Goal: Task Accomplishment & Management: Complete application form

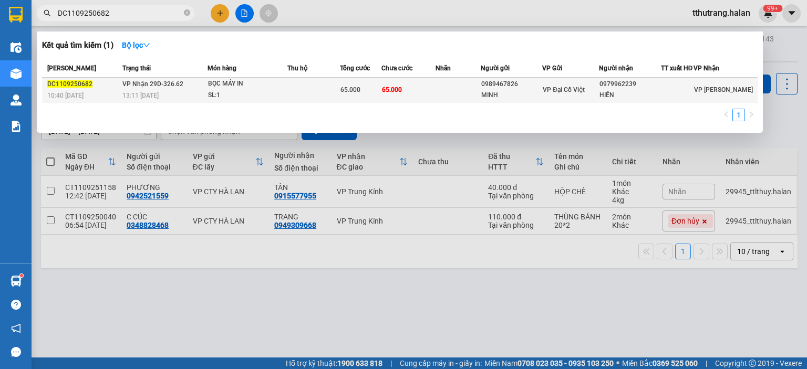
type input "DC1109250682"
click at [294, 95] on td at bounding box center [313, 90] width 52 height 25
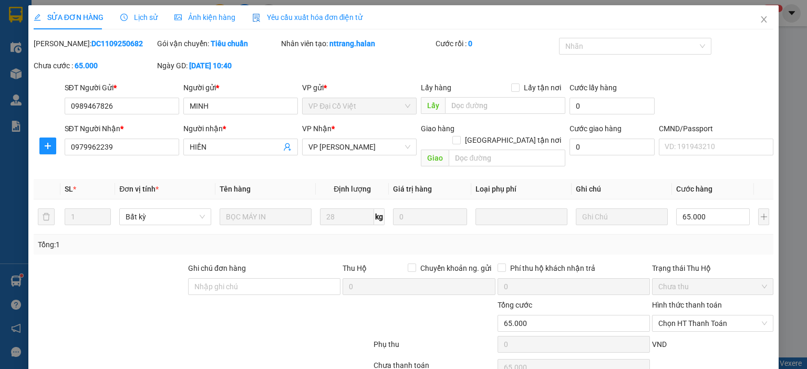
type input "0989467826"
type input "MINH"
type input "0979962239"
type input "HIỀN"
type input "65.000"
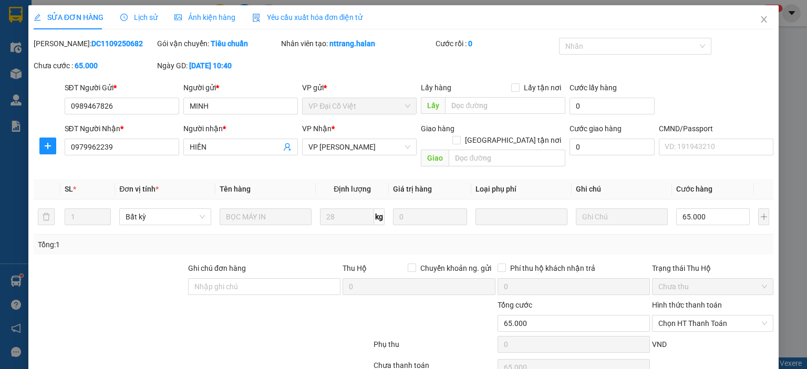
type input "65.000"
click at [759, 22] on span "Close" at bounding box center [763, 19] width 29 height 29
click at [757, 21] on div "tthutrang.halan 99+" at bounding box center [730, 13] width 93 height 18
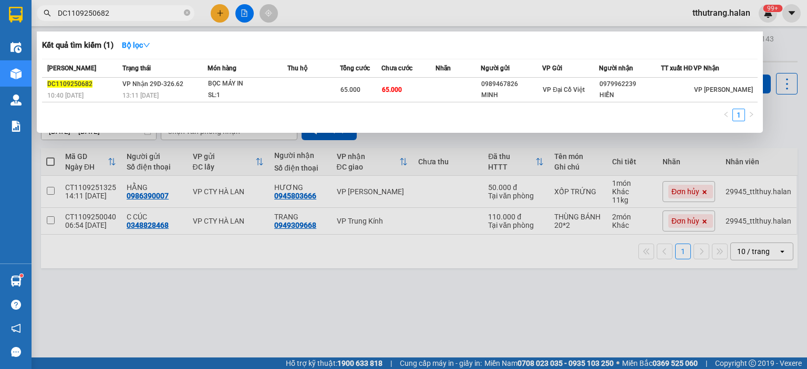
drag, startPoint x: 185, startPoint y: 10, endPoint x: 153, endPoint y: 18, distance: 32.6
click at [184, 11] on icon "close-circle" at bounding box center [187, 12] width 6 height 6
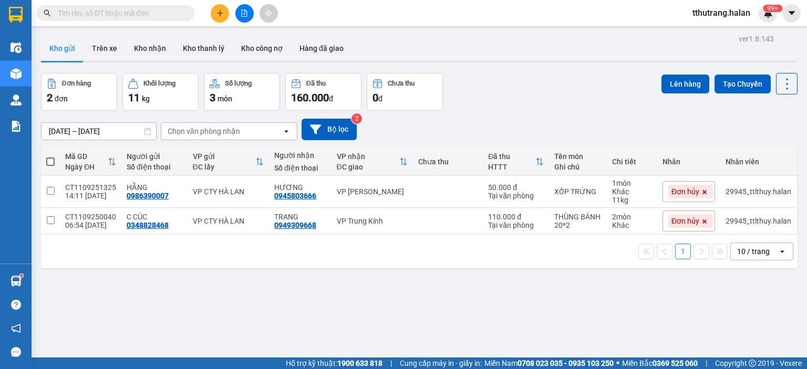
click at [150, 19] on span at bounding box center [116, 13] width 158 height 16
click at [152, 14] on input "text" at bounding box center [120, 13] width 124 height 12
paste input "CT1109251325"
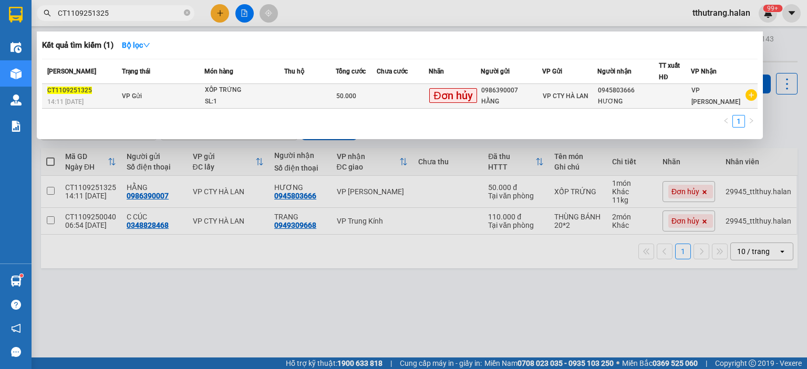
type input "CT1109251325"
click at [214, 91] on div "XỐP TRỨNG" at bounding box center [244, 91] width 79 height 12
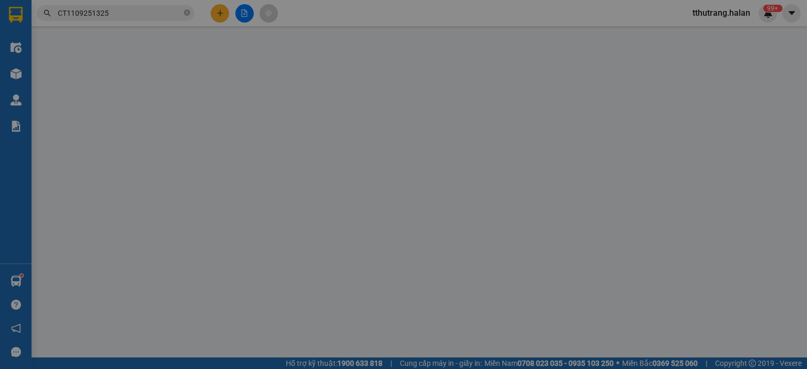
type input "0986390007"
type input "HẰNG"
type input "0945803666"
type input "HƯƠNG"
type input "50.000"
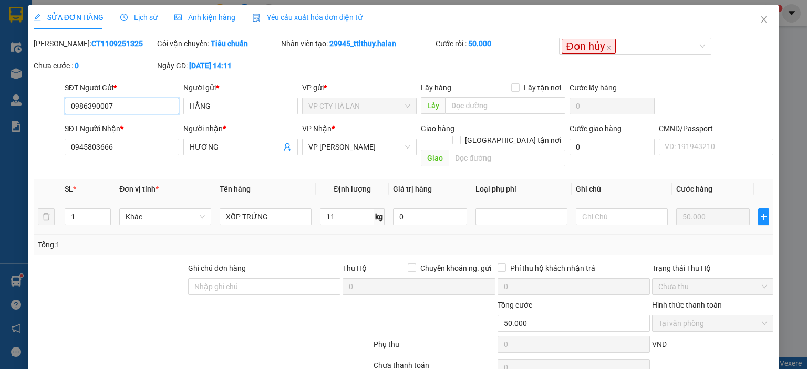
scroll to position [42, 0]
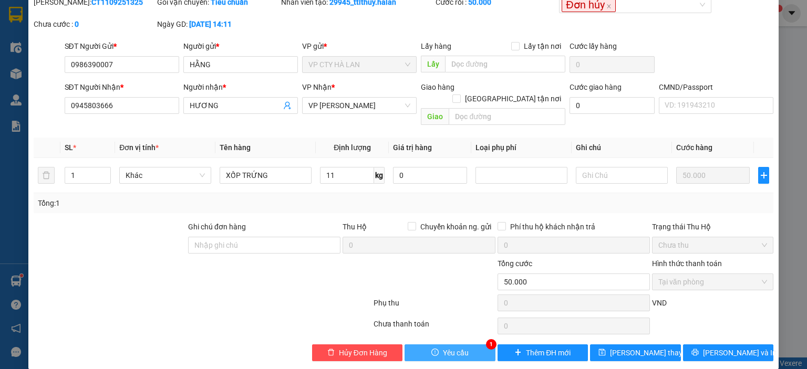
click at [457, 347] on span "Yêu cầu" at bounding box center [456, 353] width 26 height 12
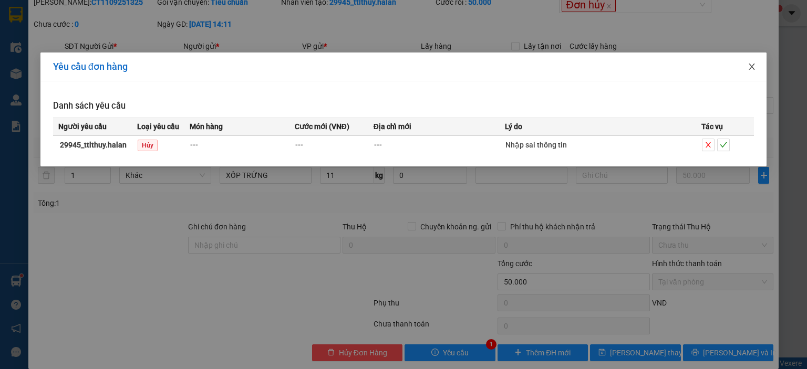
click at [753, 64] on icon "close" at bounding box center [752, 67] width 8 height 8
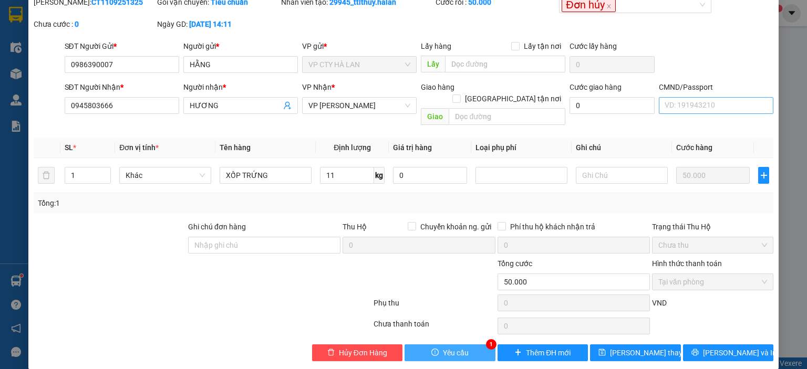
scroll to position [0, 0]
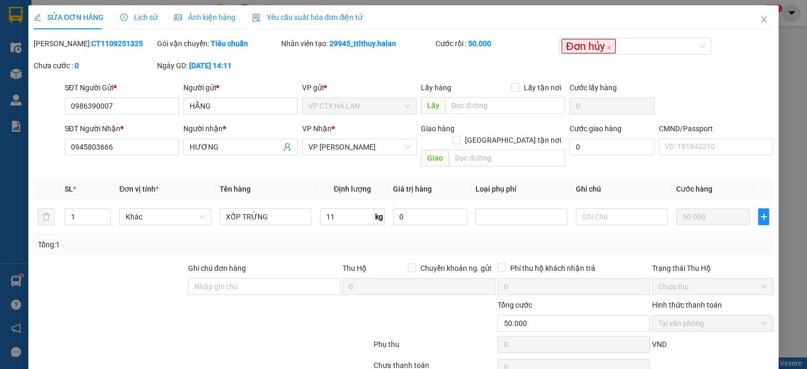
drag, startPoint x: 127, startPoint y: 44, endPoint x: 61, endPoint y: 50, distance: 66.0
click at [61, 50] on div "Mã ĐH: CT1109251325" at bounding box center [94, 49] width 123 height 22
copy b "CT1109251325"
click at [146, 99] on input "0986390007" at bounding box center [122, 106] width 115 height 17
drag, startPoint x: 128, startPoint y: 105, endPoint x: 31, endPoint y: 113, distance: 97.6
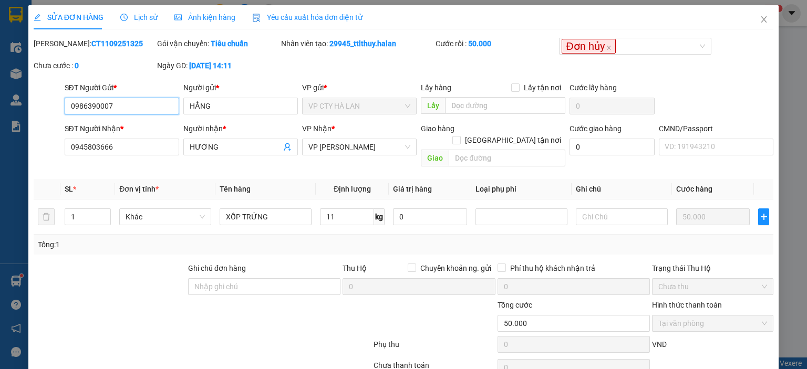
click at [31, 113] on div "SỬA ĐƠN HÀNG Lịch sử Ảnh kiện hàng Yêu cầu xuất hóa đơn điện tử Total Paid Fee …" at bounding box center [403, 208] width 750 height 406
click at [760, 19] on icon "close" at bounding box center [764, 19] width 8 height 8
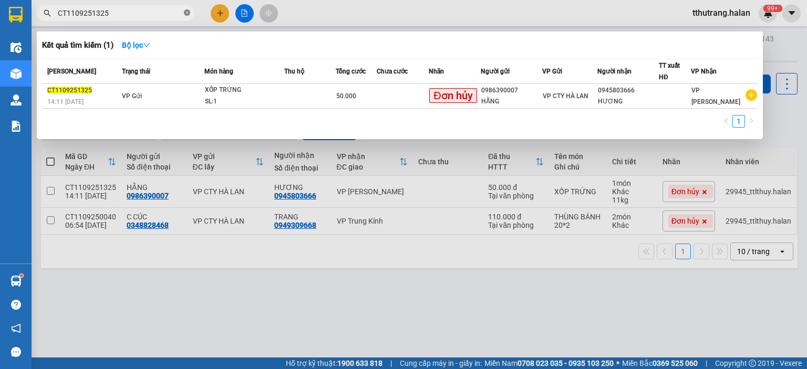
drag, startPoint x: 187, startPoint y: 9, endPoint x: 153, endPoint y: 17, distance: 33.9
click at [187, 10] on icon "close-circle" at bounding box center [187, 12] width 6 height 6
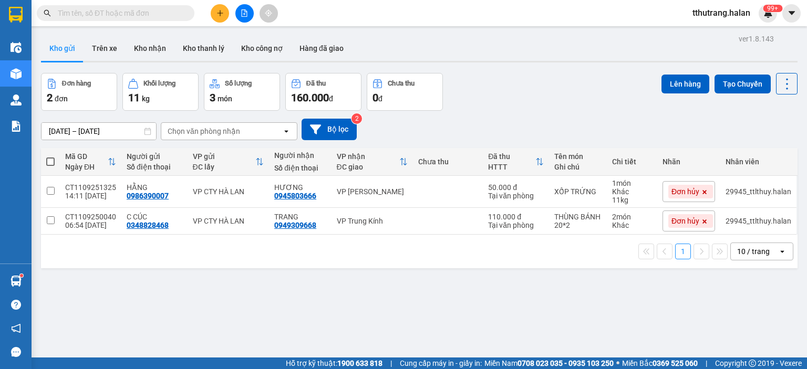
click at [120, 22] on div "Kết quả tìm kiếm ( 1 ) Bộ lọc Mã ĐH Trạng thái Món hàng Thu hộ Tổng cước Chưa c…" at bounding box center [102, 13] width 205 height 18
click at [126, 14] on input "text" at bounding box center [120, 13] width 124 height 12
paste input "0986390007"
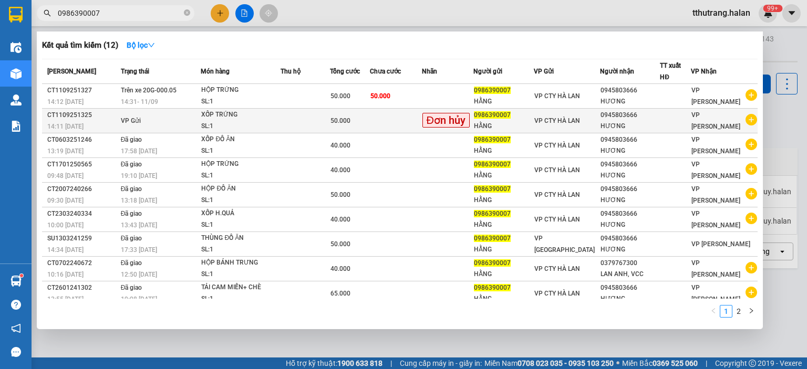
type input "0986390007"
click at [343, 118] on span "50.000" at bounding box center [340, 120] width 20 height 7
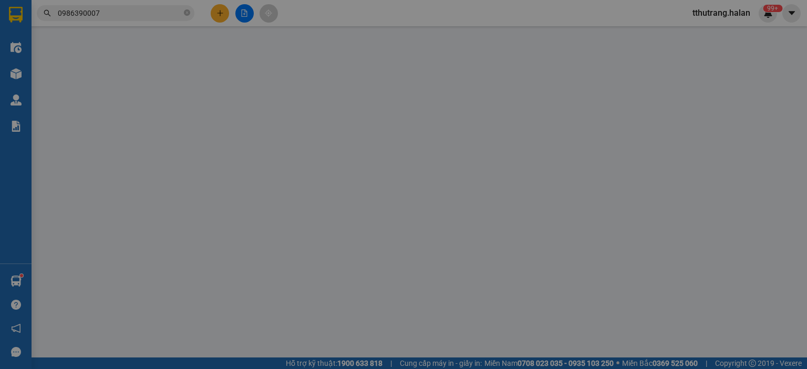
type input "0986390007"
type input "HẰNG"
type input "0945803666"
type input "HƯƠNG"
type input "50.000"
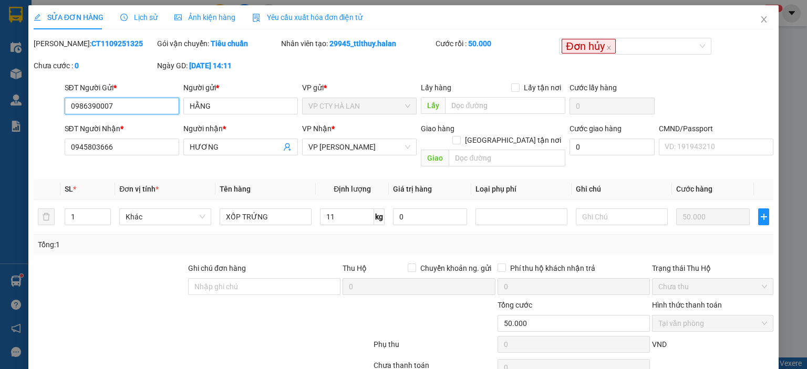
click at [128, 103] on input "0986390007" at bounding box center [122, 106] width 115 height 17
drag, startPoint x: 60, startPoint y: 117, endPoint x: 25, endPoint y: 117, distance: 35.2
click at [21, 123] on div "SỬA ĐƠN HÀNG Lịch sử Ảnh kiện hàng Yêu cầu xuất hóa đơn điện tử Total Paid Fee …" at bounding box center [403, 184] width 807 height 369
drag, startPoint x: 397, startPoint y: 42, endPoint x: 327, endPoint y: 43, distance: 69.4
click at [327, 43] on div "Nhân viên tạo: 29945_ttlthuy.halan" at bounding box center [357, 44] width 152 height 12
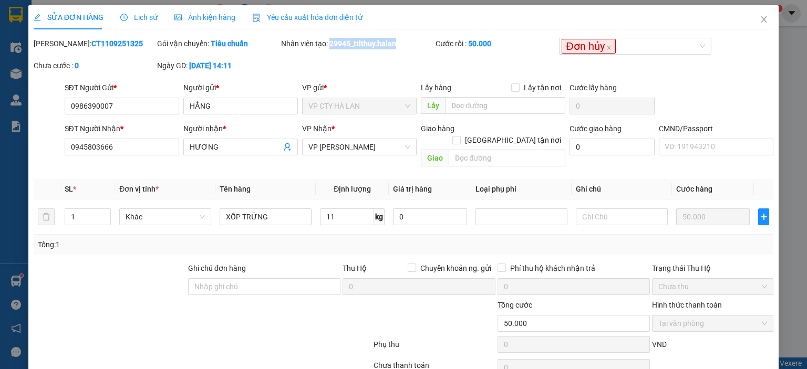
copy b "29945_ttlthuy.halan"
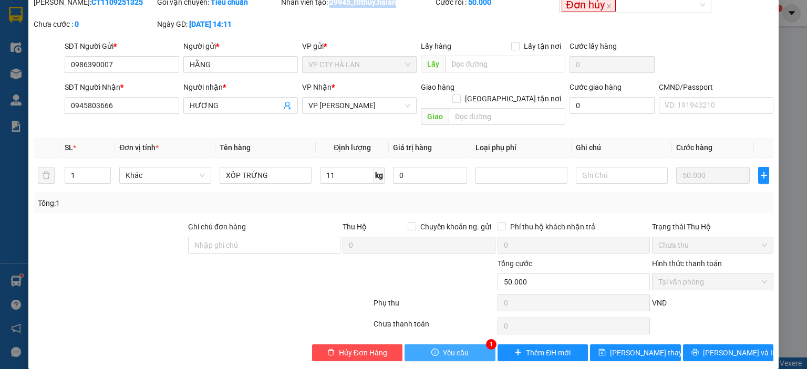
click at [464, 345] on button "Yêu cầu" at bounding box center [450, 353] width 91 height 17
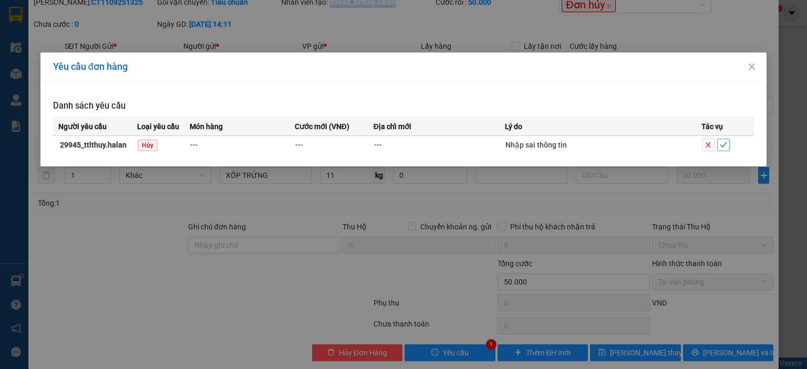
click at [720, 144] on icon "check" at bounding box center [723, 144] width 7 height 7
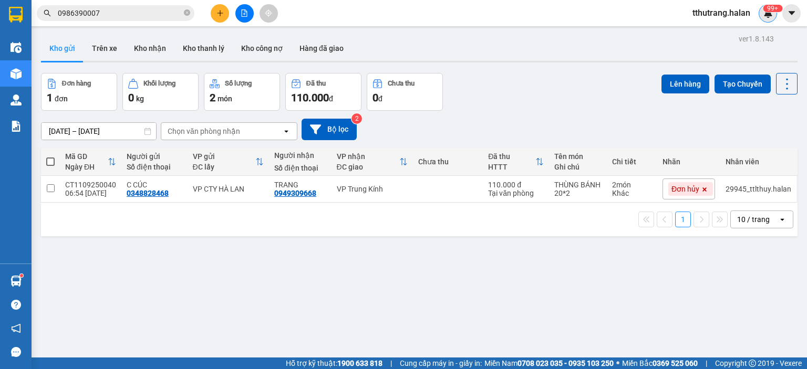
click at [775, 5] on sup "99+" at bounding box center [772, 8] width 19 height 7
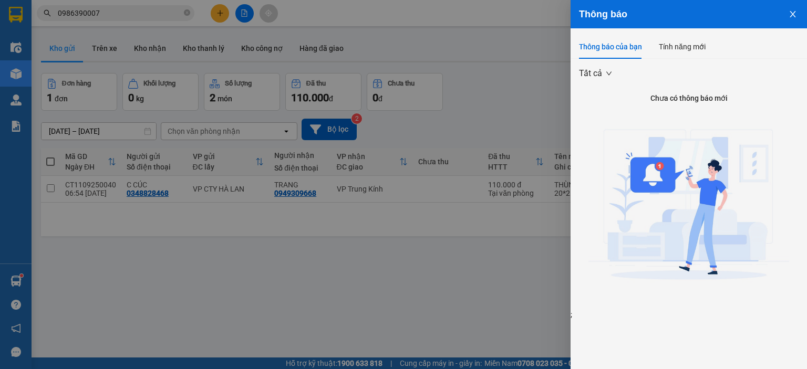
click at [158, 8] on div at bounding box center [403, 184] width 807 height 369
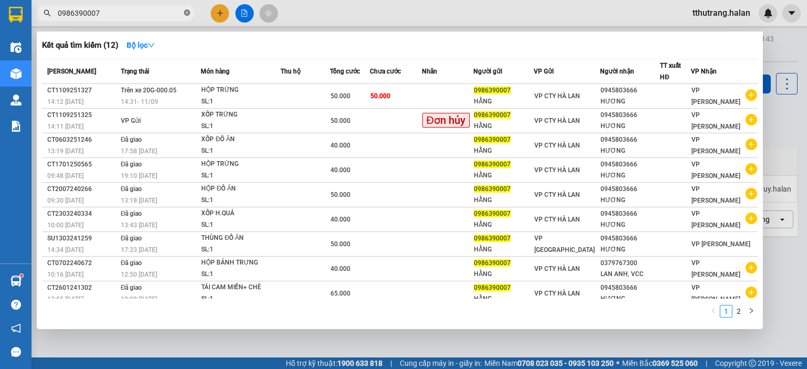
click at [185, 9] on span at bounding box center [187, 13] width 6 height 10
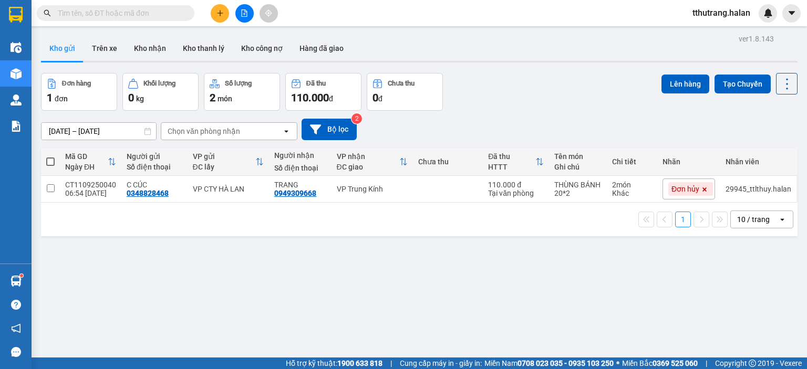
paste input "CT1109250040"
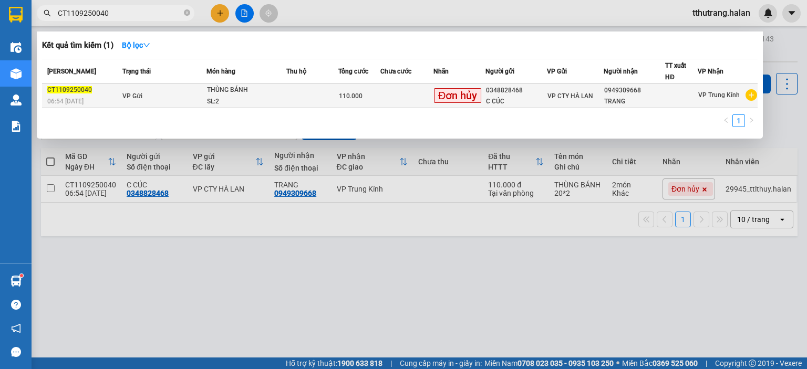
type input "CT1109250040"
click at [254, 88] on div "THÙNG BÁNH" at bounding box center [246, 91] width 79 height 12
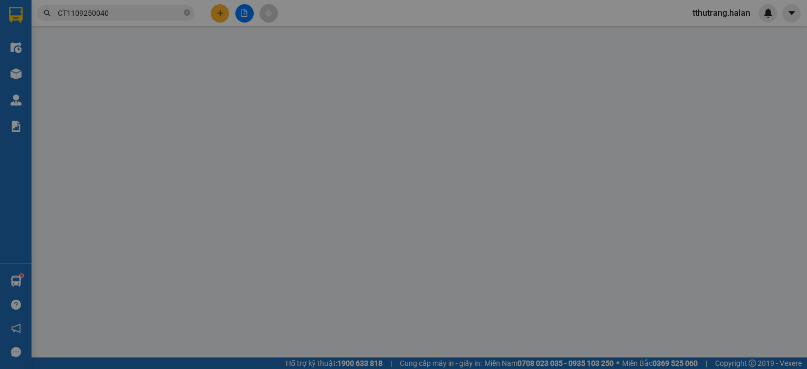
type input "0348828468"
type input "C CÚC"
type input "0949309668"
type input "TRANG"
type input "110.000"
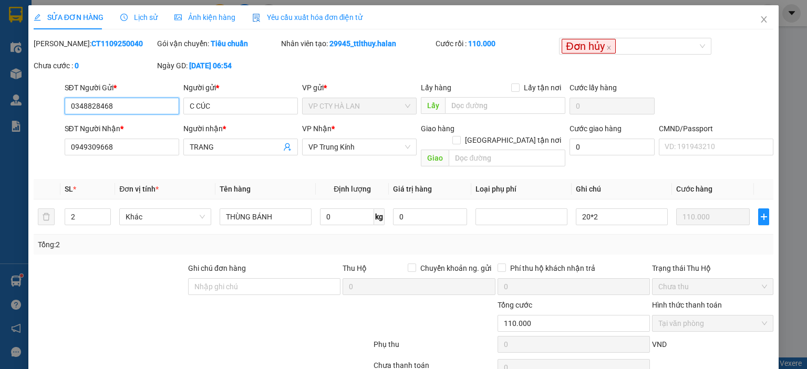
scroll to position [42, 0]
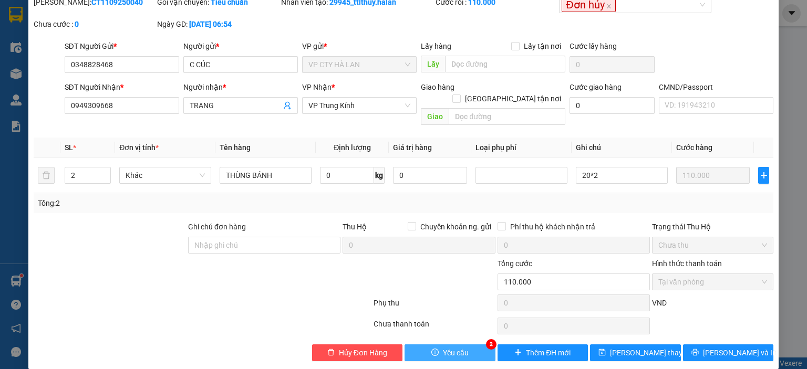
click at [442, 351] on div "SỬA ĐƠN HÀNG Lịch sử Ảnh kiện hàng Yêu cầu xuất hóa đơn điện tử Total Paid Fee …" at bounding box center [403, 167] width 750 height 406
click at [448, 347] on span "Yêu cầu" at bounding box center [456, 353] width 26 height 12
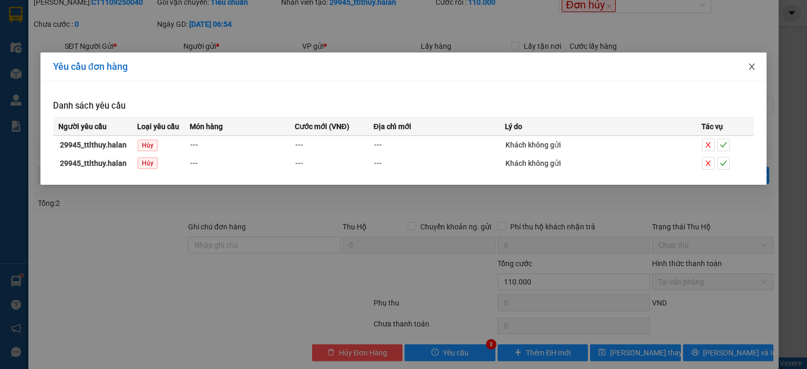
click at [754, 67] on icon "close" at bounding box center [752, 67] width 8 height 8
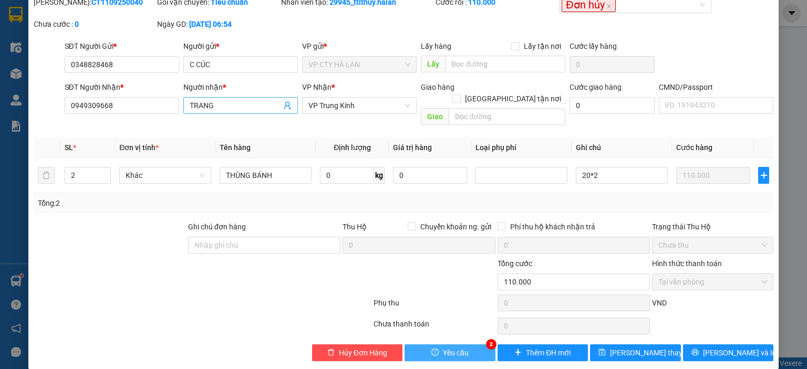
scroll to position [0, 0]
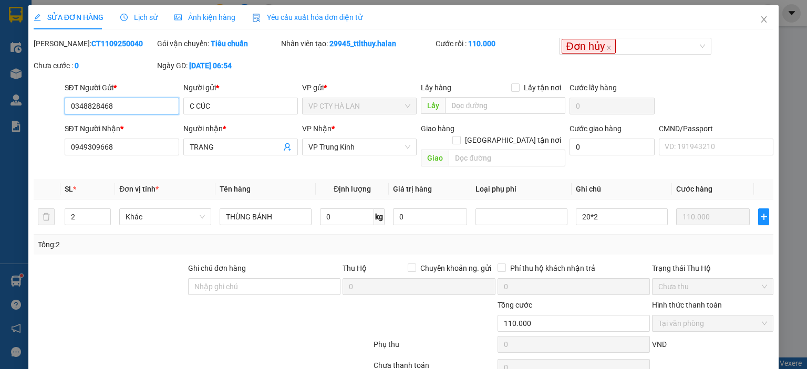
drag, startPoint x: 158, startPoint y: 105, endPoint x: 164, endPoint y: 99, distance: 8.9
click at [158, 105] on input "0348828468" at bounding box center [122, 106] width 115 height 17
drag, startPoint x: 161, startPoint y: 99, endPoint x: 29, endPoint y: 105, distance: 132.0
click at [58, 107] on div "SĐT Người Gửi * 0348828468 0348828468 Người gửi * C CÚC VP gửi * VP CTY HÀ LAN …" at bounding box center [404, 100] width 742 height 37
click at [761, 17] on icon "close" at bounding box center [764, 19] width 6 height 6
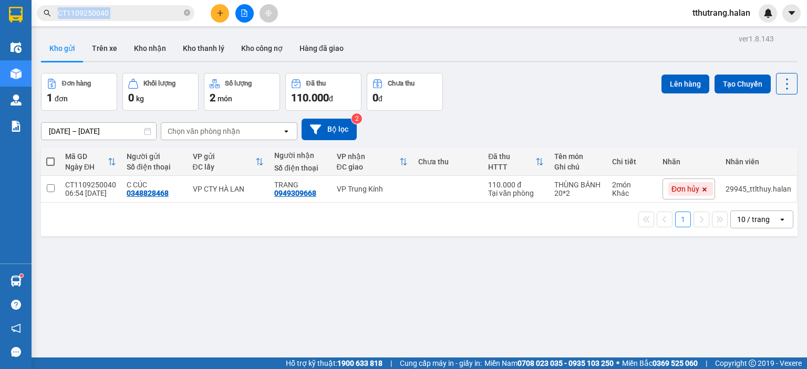
click at [183, 12] on span "CT1109250040" at bounding box center [116, 13] width 158 height 16
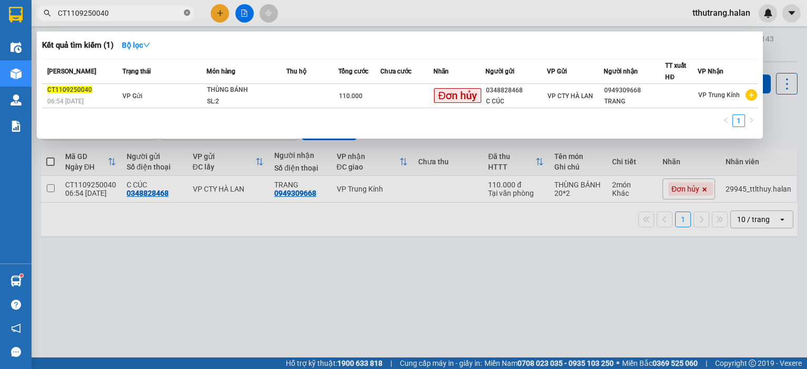
click at [185, 12] on icon "close-circle" at bounding box center [187, 12] width 6 height 6
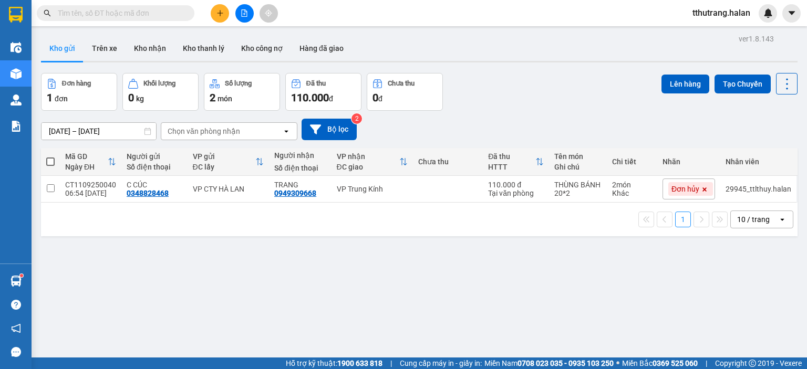
paste input "0348828468"
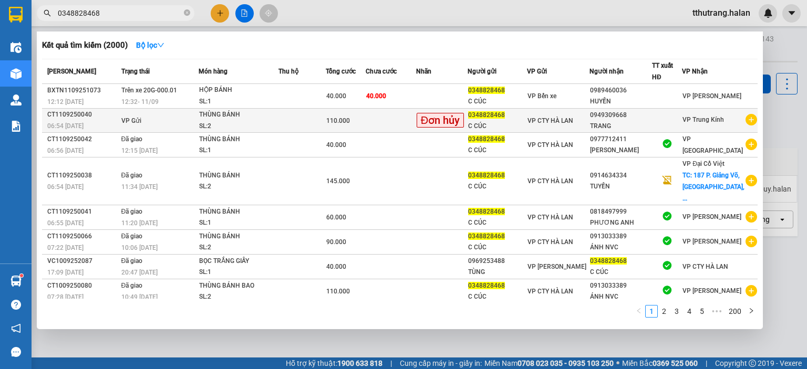
type input "0348828468"
click at [401, 119] on td at bounding box center [391, 121] width 50 height 24
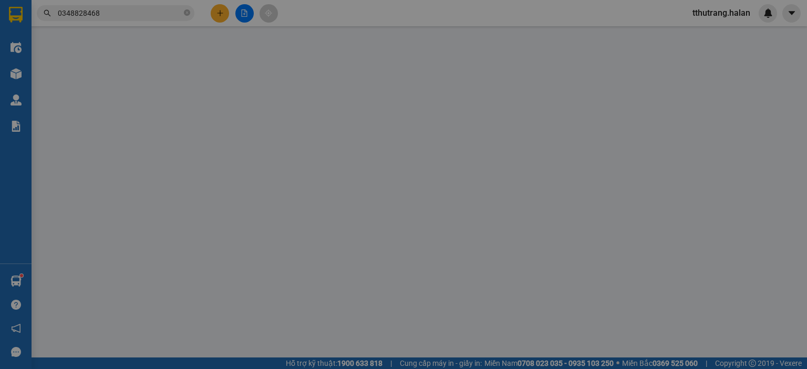
type input "0348828468"
type input "C CÚC"
type input "0949309668"
type input "TRANG"
type input "110.000"
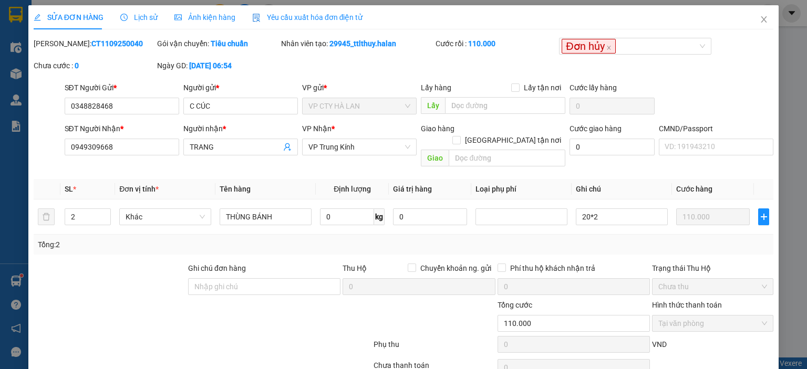
drag, startPoint x: 121, startPoint y: 44, endPoint x: 61, endPoint y: 46, distance: 60.4
click at [61, 46] on div "Mã ĐH: CT1109250040" at bounding box center [94, 44] width 121 height 12
copy b "CT1109250040"
drag, startPoint x: 126, startPoint y: 102, endPoint x: 139, endPoint y: 102, distance: 13.1
click at [127, 102] on input "0348828468" at bounding box center [122, 106] width 115 height 17
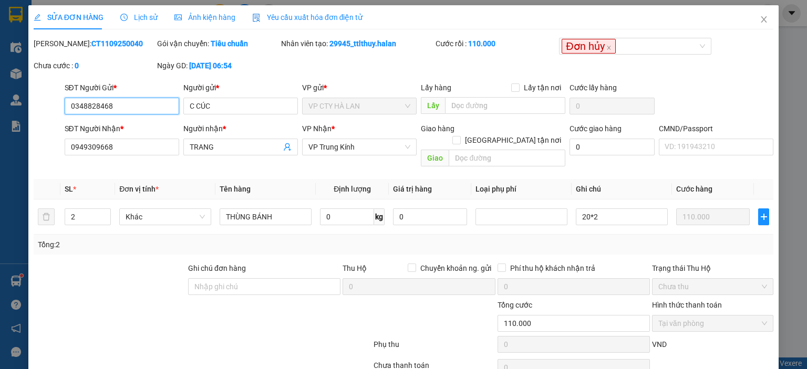
drag, startPoint x: 139, startPoint y: 102, endPoint x: 55, endPoint y: 106, distance: 83.6
click at [55, 106] on div "SĐT Người Gửi * 0348828468 0348828468 Người gửi * C CÚC VP gửi * VP CTY HÀ LAN …" at bounding box center [404, 100] width 742 height 37
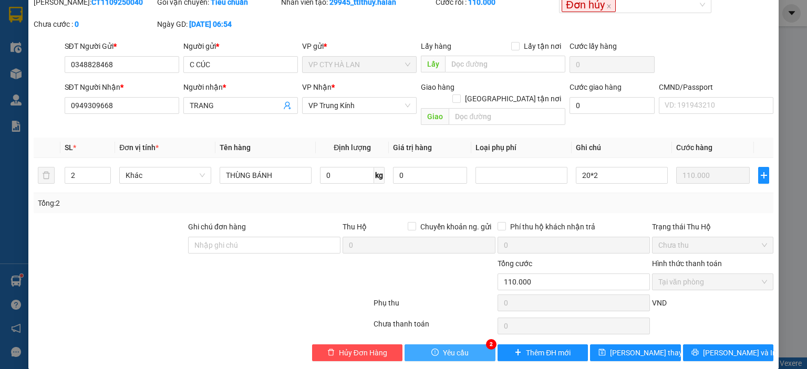
click at [443, 345] on button "Yêu cầu" at bounding box center [450, 353] width 91 height 17
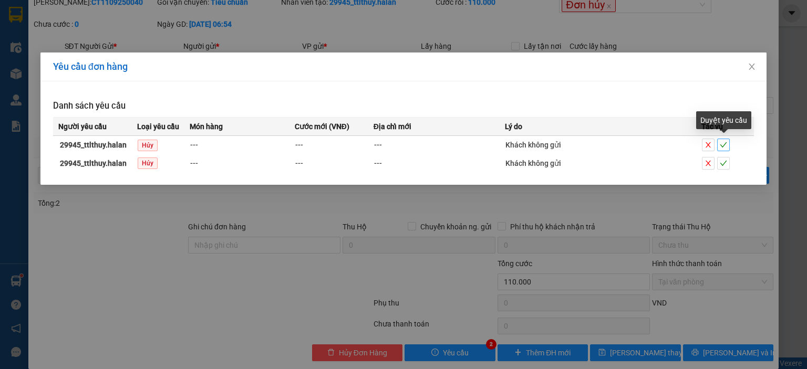
click at [723, 141] on icon "check" at bounding box center [723, 144] width 7 height 7
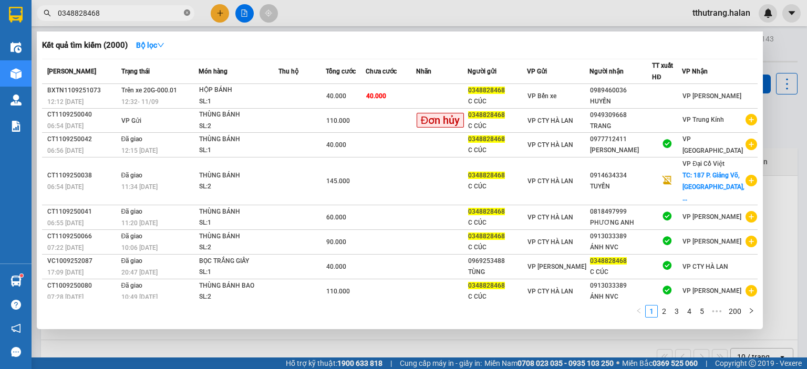
click at [187, 11] on icon "close-circle" at bounding box center [187, 12] width 6 height 6
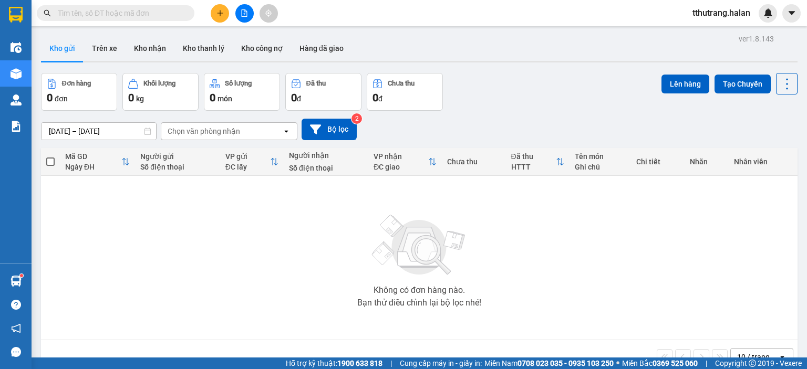
click at [150, 5] on span at bounding box center [116, 13] width 158 height 16
click at [144, 12] on input "text" at bounding box center [120, 13] width 124 height 12
paste input "DC1109250682"
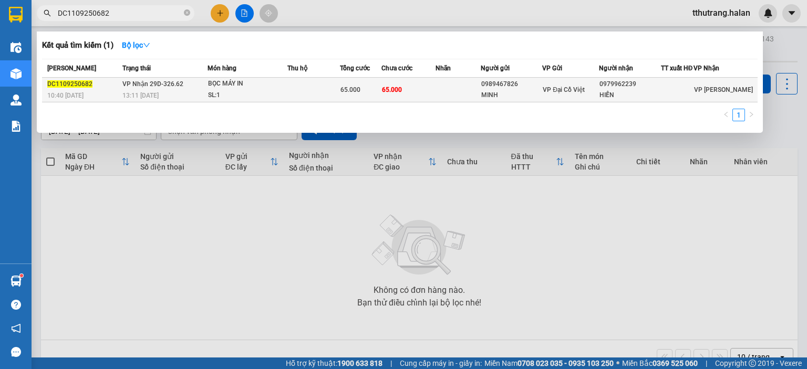
type input "DC1109250682"
click at [207, 98] on div "13:11 - 11/09" at bounding box center [164, 96] width 85 height 12
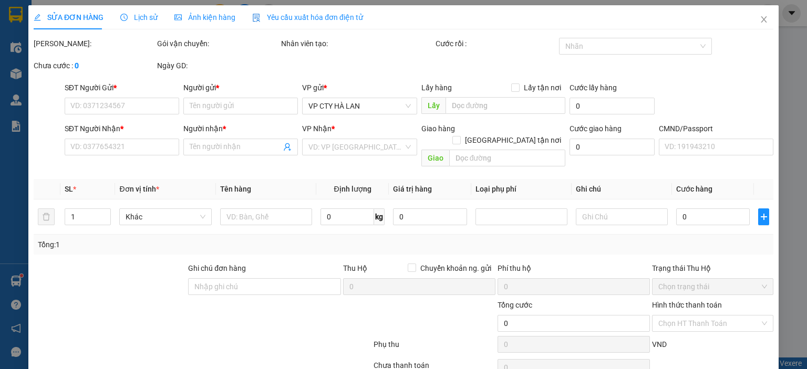
type input "0989467826"
type input "MINH"
type input "0979962239"
type input "HIỀN"
type input "65.000"
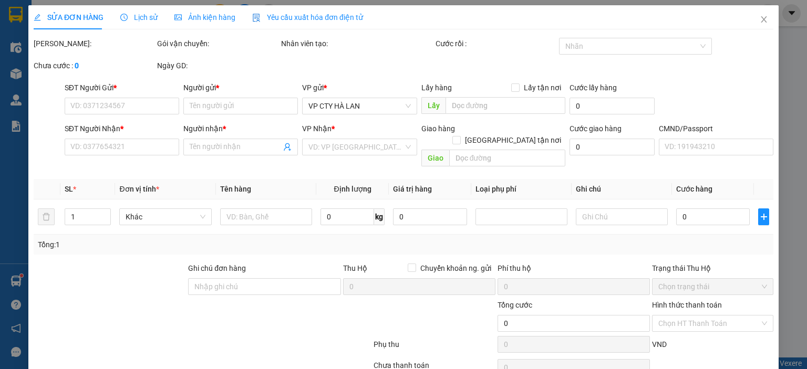
type input "65.000"
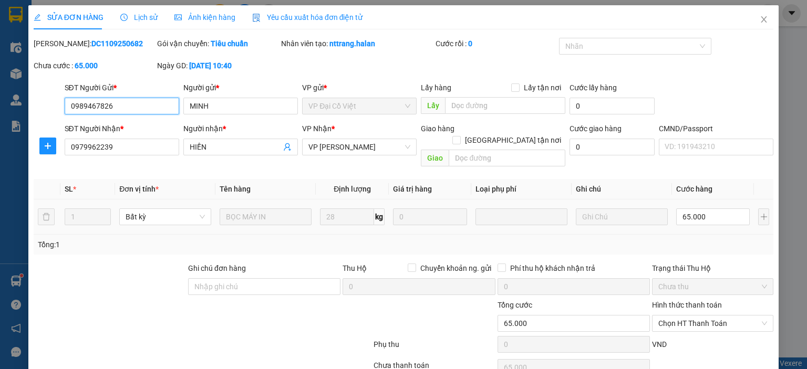
scroll to position [42, 0]
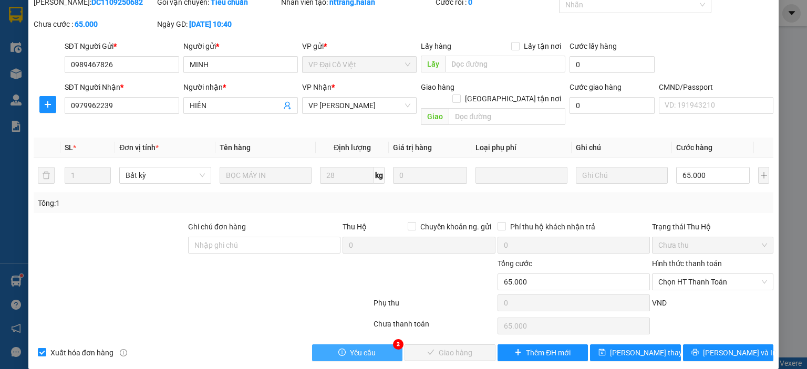
click at [374, 345] on button "Yêu cầu" at bounding box center [357, 353] width 91 height 17
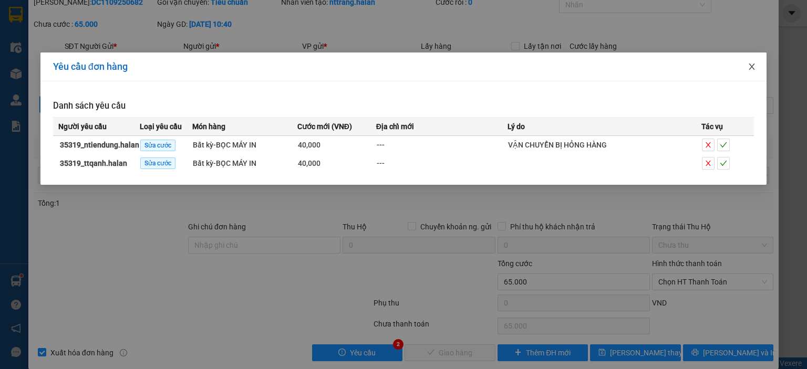
click at [752, 70] on icon "close" at bounding box center [752, 67] width 8 height 8
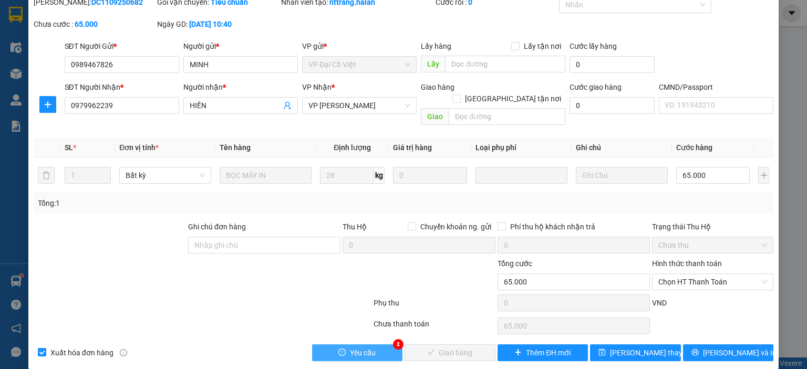
click at [380, 345] on button "Yêu cầu" at bounding box center [357, 353] width 91 height 17
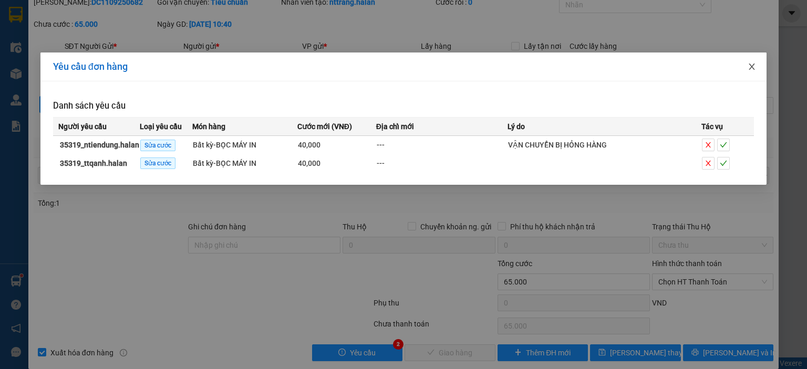
click at [751, 70] on icon "close" at bounding box center [752, 67] width 8 height 8
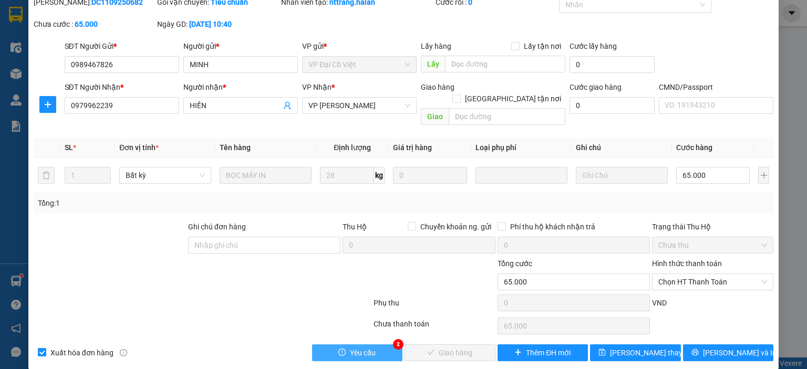
click at [378, 345] on button "Yêu cầu" at bounding box center [357, 353] width 91 height 17
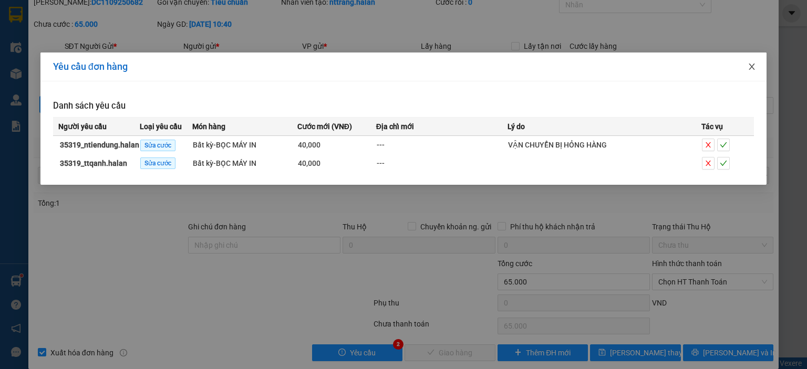
click at [750, 68] on icon "close" at bounding box center [752, 67] width 8 height 8
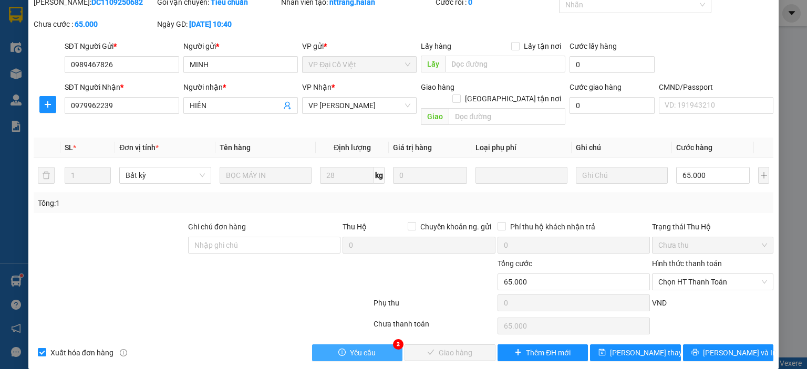
click at [362, 347] on span "Yêu cầu" at bounding box center [363, 353] width 26 height 12
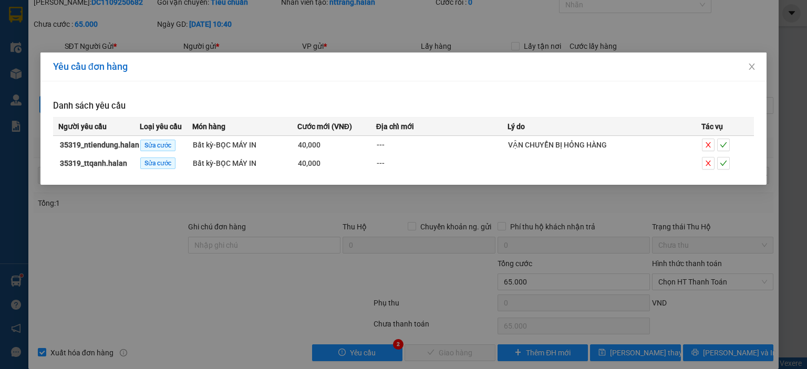
click at [472, 239] on div "Yêu cầu đơn hàng Danh sách yêu cầu Người yêu cầu Loại yêu cầu Món hàng Cước mới…" at bounding box center [403, 184] width 807 height 369
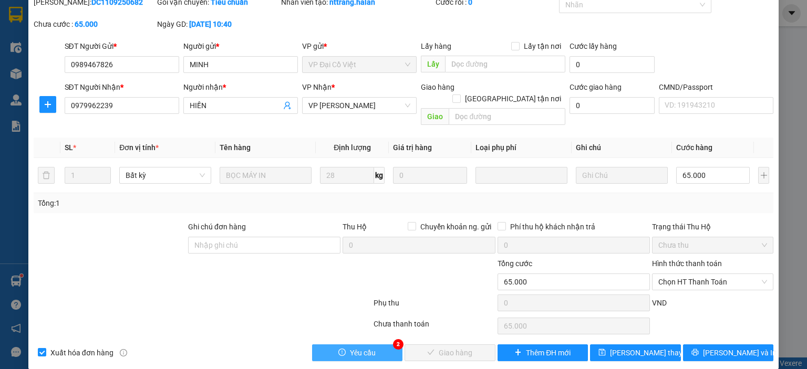
scroll to position [0, 0]
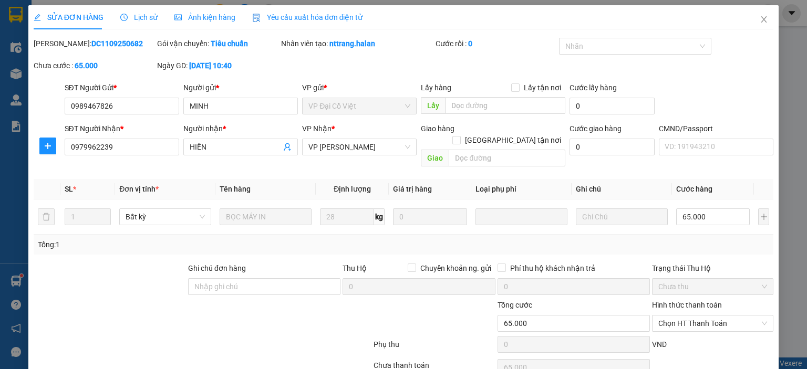
drag, startPoint x: 119, startPoint y: 42, endPoint x: 61, endPoint y: 46, distance: 57.9
click at [61, 46] on div "Mã ĐH: DC1109250682" at bounding box center [94, 44] width 121 height 12
copy b "DC1109250682"
drag, startPoint x: 375, startPoint y: 60, endPoint x: 365, endPoint y: 51, distance: 13.0
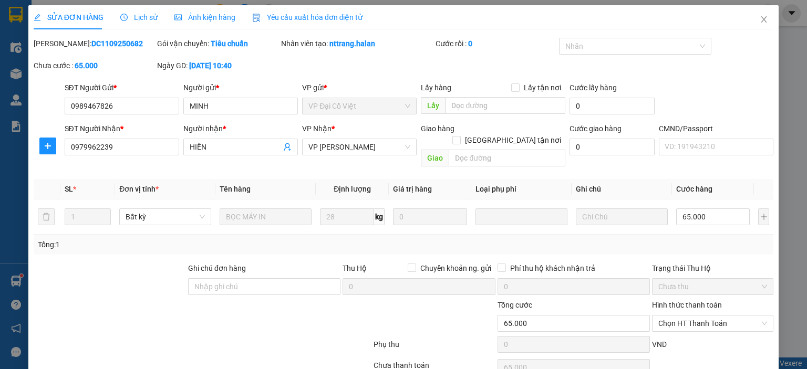
click at [370, 59] on div "Mã ĐH: DC1109250682 Gói vận chuyển: Tiêu chuẩn Nhân viên tạo: nttrang.halan Cướ…" at bounding box center [404, 60] width 742 height 44
click at [351, 77] on div "Mã ĐH: DC1109250682 Gói vận chuyển: Tiêu chuẩn Nhân viên tạo: nttrang.halan Cướ…" at bounding box center [404, 60] width 742 height 44
click at [382, 45] on div "Nhân viên tạo: nttrang.halan" at bounding box center [357, 44] width 152 height 12
drag, startPoint x: 382, startPoint y: 44, endPoint x: 330, endPoint y: 48, distance: 52.7
click at [330, 48] on div "Nhân viên tạo: nttrang.halan" at bounding box center [357, 44] width 152 height 12
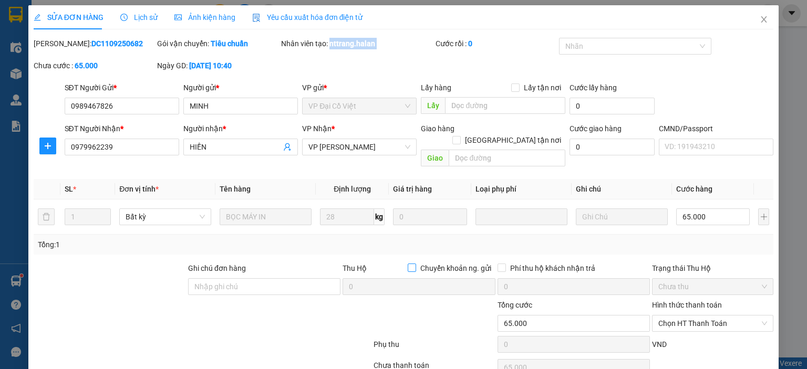
copy b "nttrang.halan"
drag, startPoint x: 133, startPoint y: 103, endPoint x: 56, endPoint y: 111, distance: 77.6
click at [56, 111] on div "SĐT Người Gửi * 0989467826 0989467826 Người gửi * MINH VP gửi * VP Đại Cồ Việt …" at bounding box center [404, 100] width 742 height 37
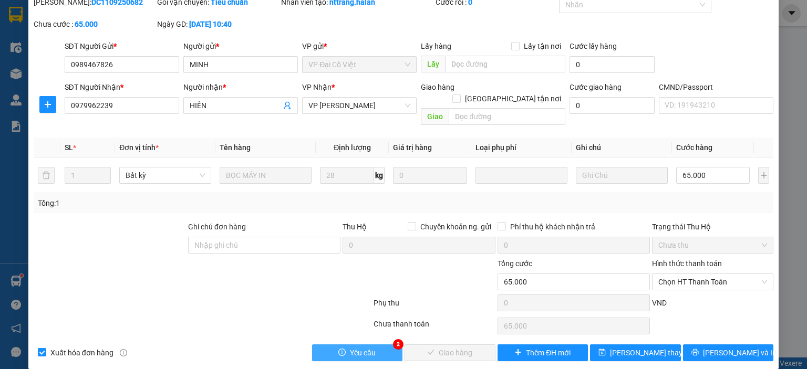
click at [366, 347] on span "Yêu cầu" at bounding box center [363, 353] width 26 height 12
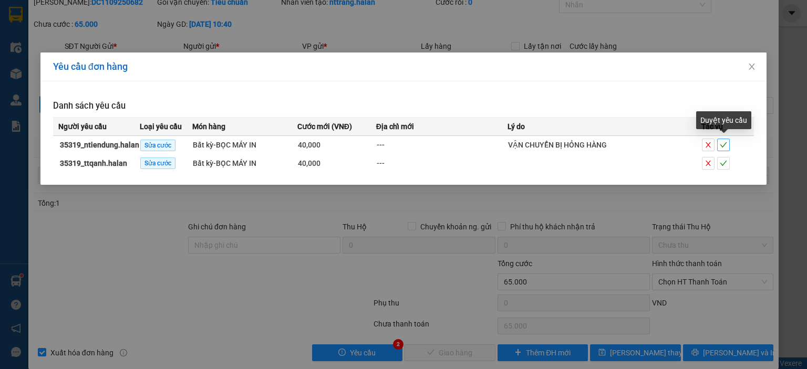
click at [721, 142] on icon "check" at bounding box center [723, 144] width 7 height 7
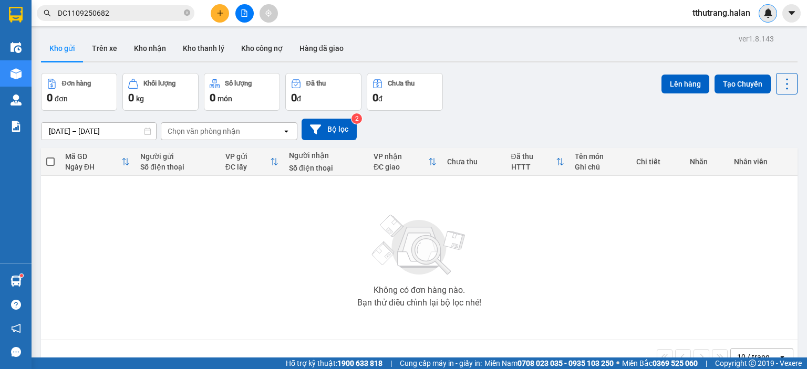
click at [763, 13] on img at bounding box center [767, 12] width 9 height 9
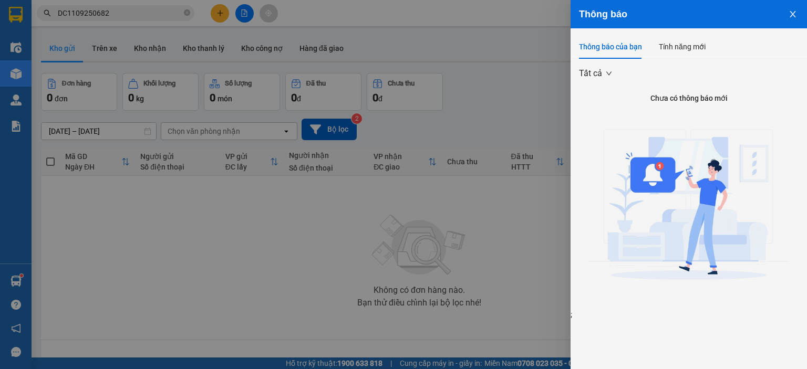
click at [542, 67] on div at bounding box center [403, 184] width 807 height 369
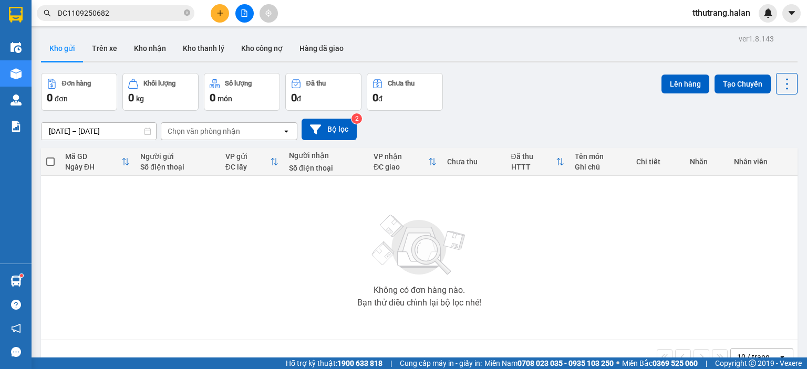
click at [186, 12] on icon "close-circle" at bounding box center [187, 12] width 6 height 6
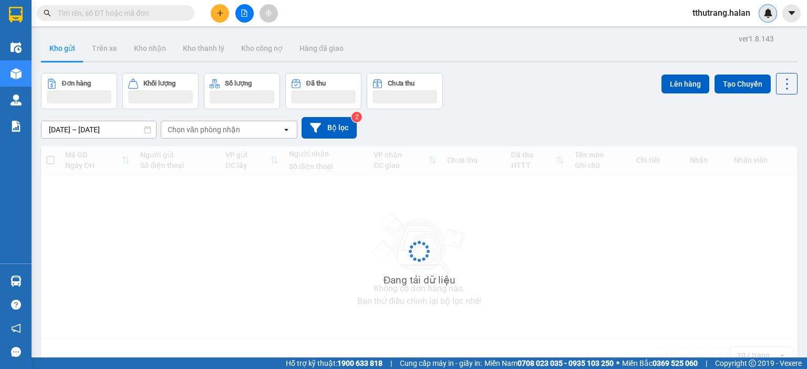
click at [769, 15] on img at bounding box center [767, 12] width 9 height 9
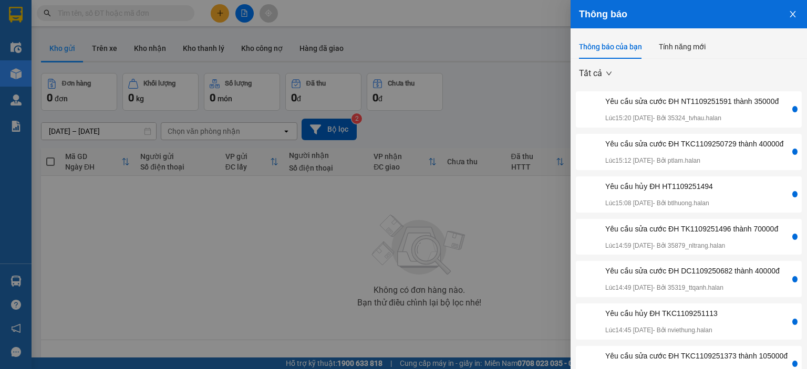
click at [677, 235] on div "Yêu cầu sửa cước ĐH TK1109251496 thành 70000đ" at bounding box center [691, 229] width 173 height 12
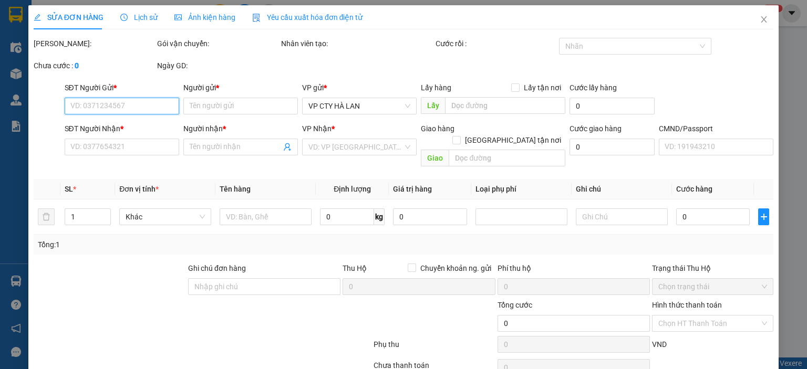
type input "0382663418"
type input "LINH . TK"
type input "0983656737"
type input "hường"
type input "40.000"
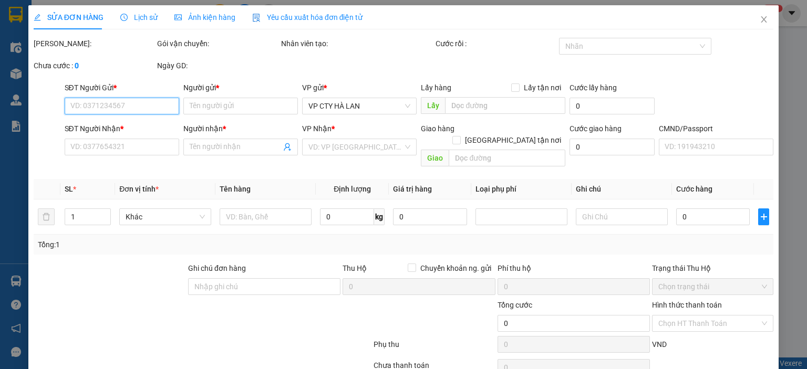
type input "40.000"
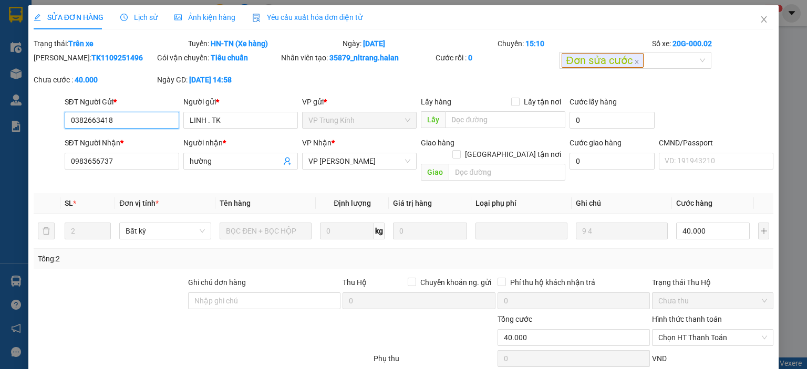
scroll to position [56, 0]
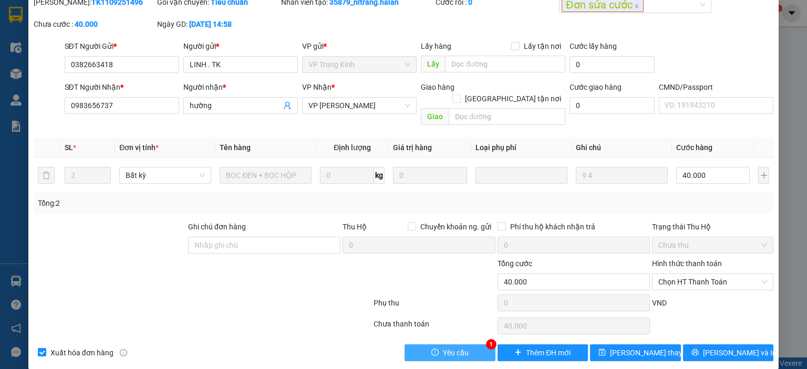
click at [450, 347] on span "Yêu cầu" at bounding box center [456, 353] width 26 height 12
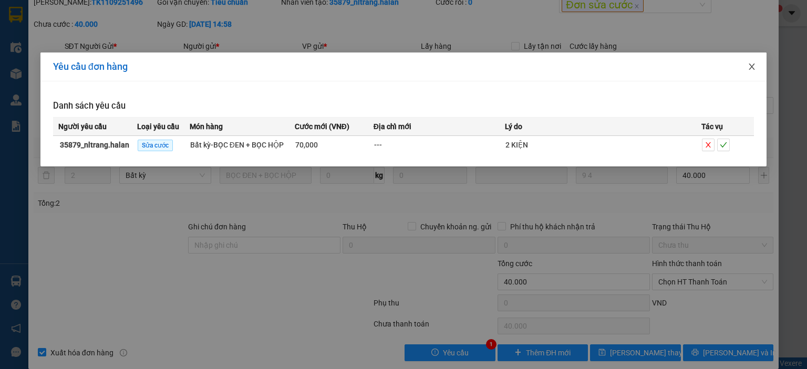
click at [752, 67] on icon "close" at bounding box center [752, 67] width 6 height 6
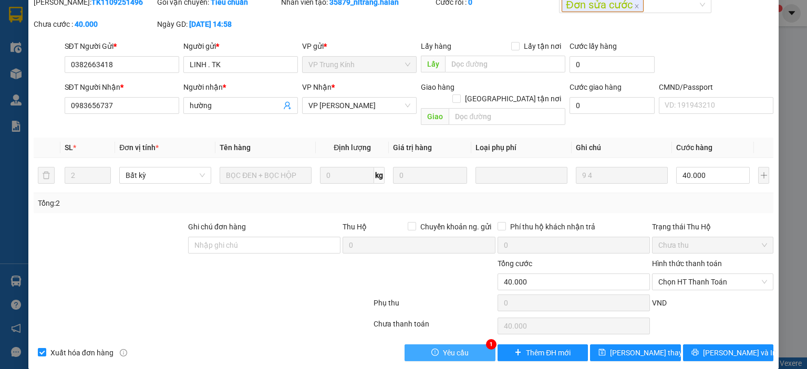
scroll to position [0, 0]
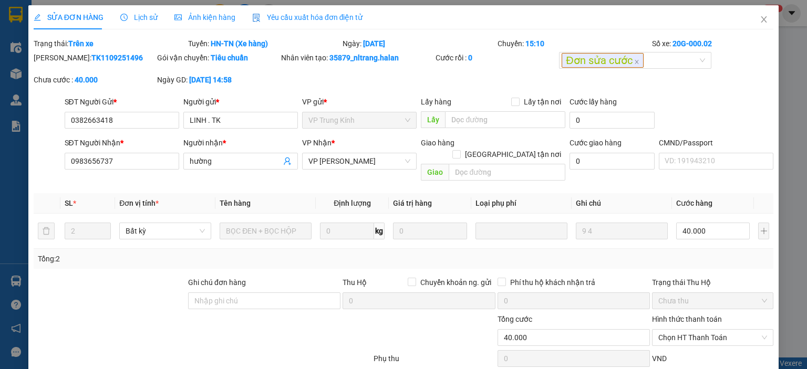
drag, startPoint x: 120, startPoint y: 61, endPoint x: 61, endPoint y: 61, distance: 58.8
click at [61, 61] on div "Mã ĐH: TK1109251496" at bounding box center [94, 58] width 121 height 12
copy b "TK1109251496"
drag, startPoint x: 130, startPoint y: 121, endPoint x: 144, endPoint y: 121, distance: 13.7
click at [131, 121] on input "0382663418" at bounding box center [122, 120] width 115 height 17
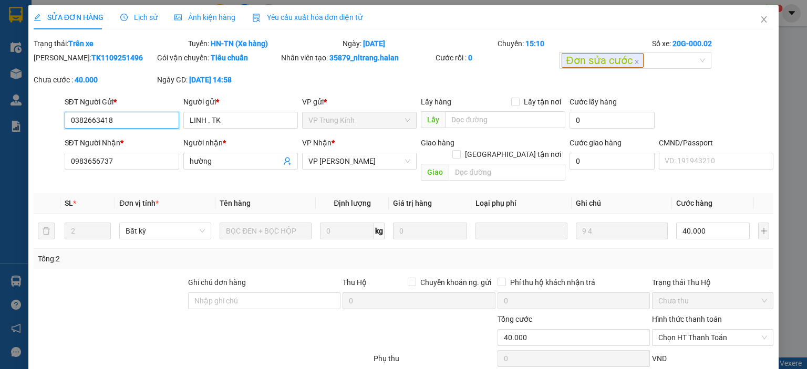
drag, startPoint x: 144, startPoint y: 121, endPoint x: 67, endPoint y: 119, distance: 77.3
click at [49, 124] on div "SĐT Người Gửi * 0382663418 0382663418 Người gửi * LINH . TK VP gửi * VP Trung K…" at bounding box center [404, 114] width 742 height 37
drag, startPoint x: 401, startPoint y: 60, endPoint x: 326, endPoint y: 64, distance: 75.2
click at [326, 64] on div "Nhân viên tạo: 35879_nltrang.halan" at bounding box center [357, 63] width 154 height 22
copy div "35879_nltrang.halan"
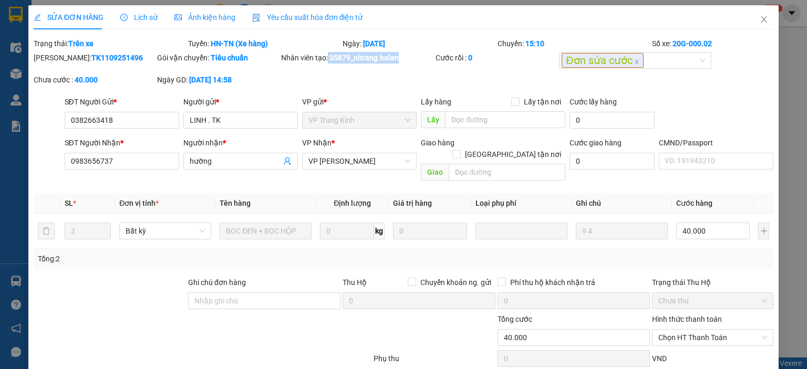
scroll to position [56, 0]
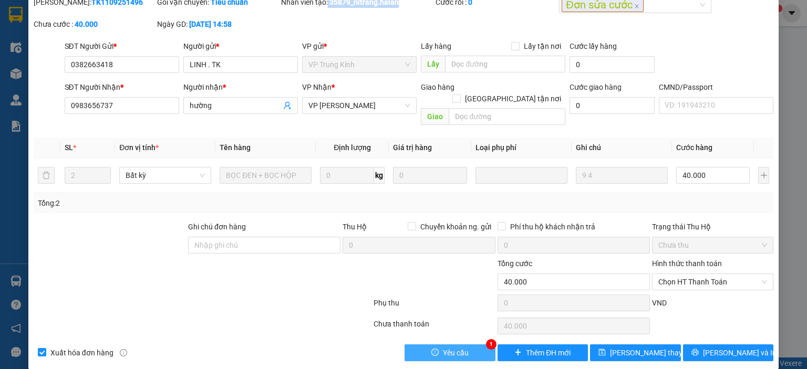
click at [454, 347] on span "Yêu cầu" at bounding box center [456, 353] width 26 height 12
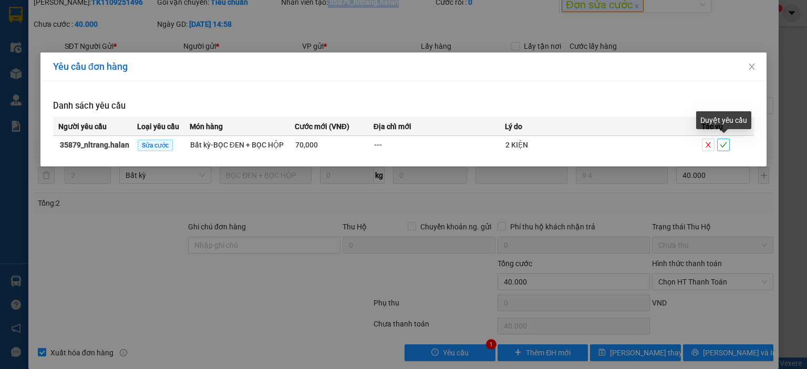
click at [723, 145] on icon "check" at bounding box center [723, 144] width 7 height 7
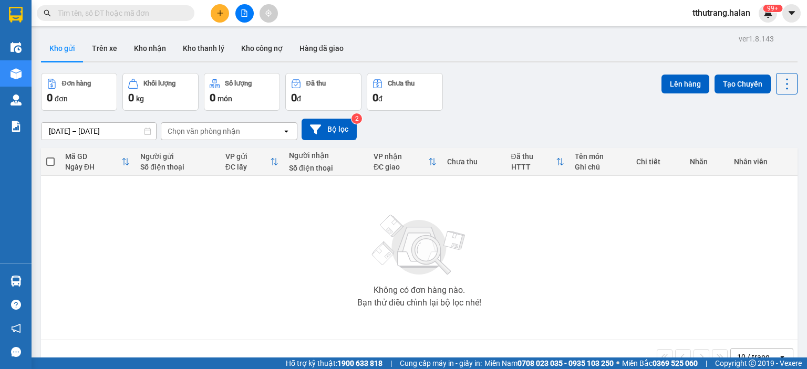
click at [110, 16] on input "text" at bounding box center [120, 13] width 124 height 12
paste input "BS1109251137"
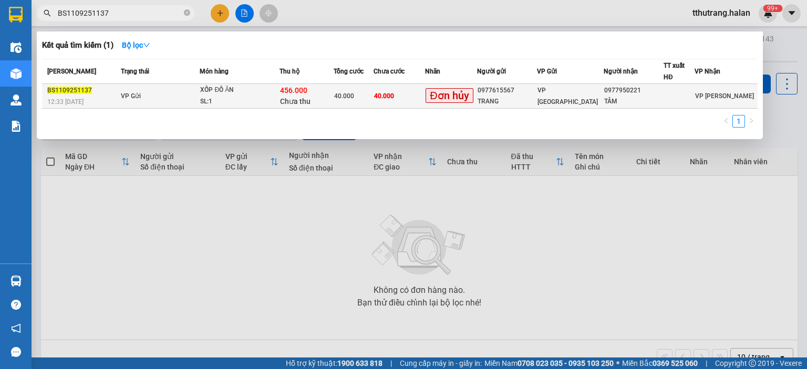
type input "BS1109251137"
click at [148, 94] on td "VP Gửi" at bounding box center [159, 96] width 82 height 25
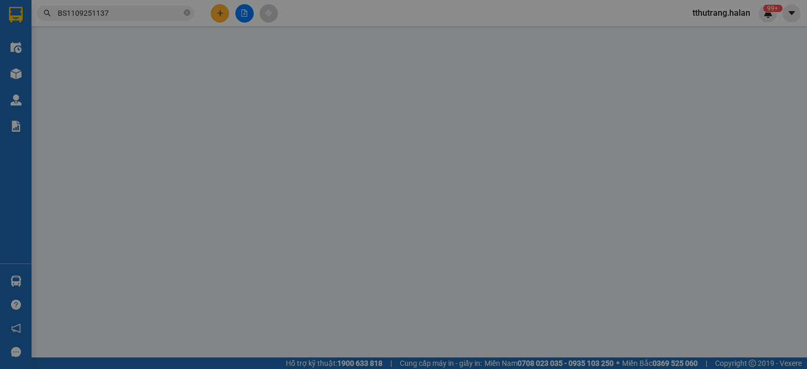
type input "0977615567"
type input "TRANG"
type input "0977950221"
type input "TÂM"
type input "40.000"
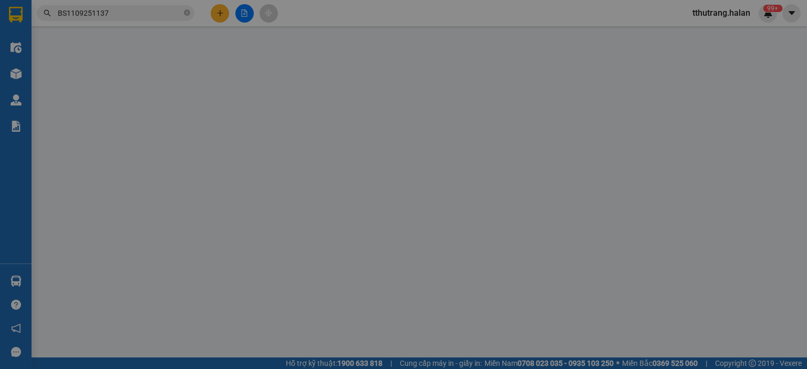
type input "40.000"
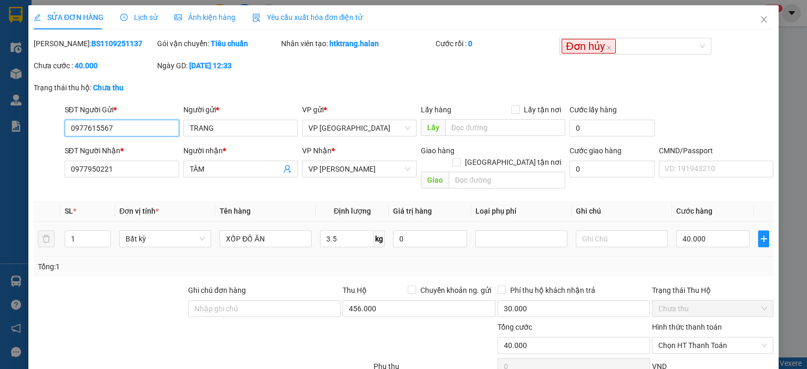
scroll to position [64, 0]
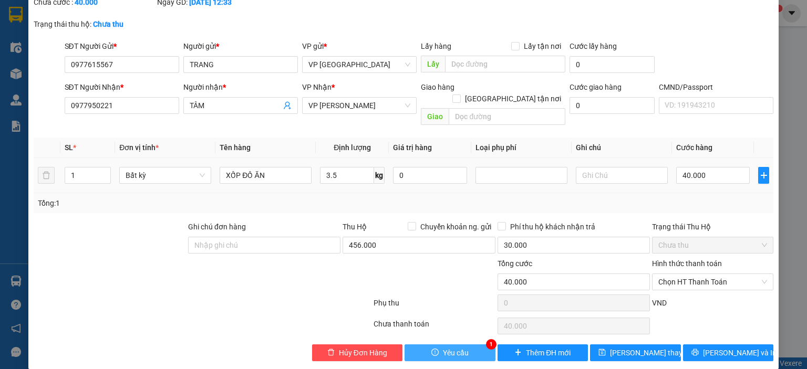
click at [448, 347] on span "Yêu cầu" at bounding box center [456, 353] width 26 height 12
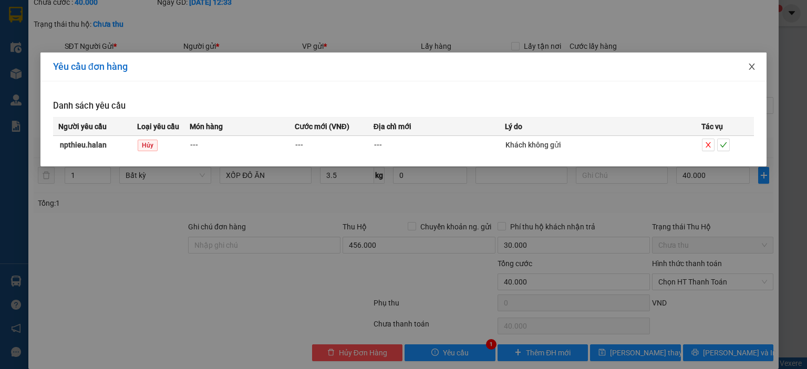
click at [747, 65] on span "Close" at bounding box center [751, 67] width 29 height 29
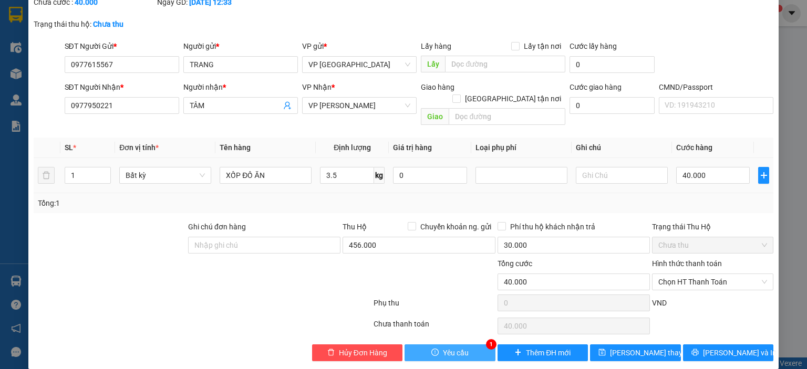
scroll to position [0, 0]
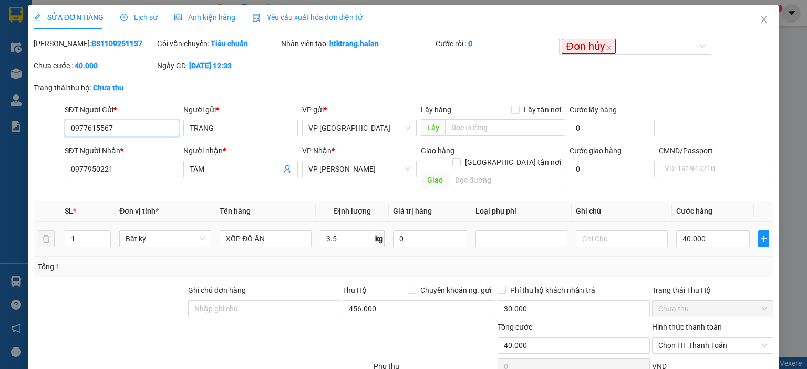
click at [131, 127] on input "0977615567" at bounding box center [122, 128] width 115 height 17
drag, startPoint x: 156, startPoint y: 125, endPoint x: 0, endPoint y: 136, distance: 155.9
click at [0, 136] on div "SỬA ĐƠN HÀNG Lịch sử Ảnh kiện hàng Yêu cầu xuất hóa đơn điện tử Total Paid Fee …" at bounding box center [403, 184] width 807 height 369
click at [749, 22] on span "Close" at bounding box center [763, 19] width 29 height 29
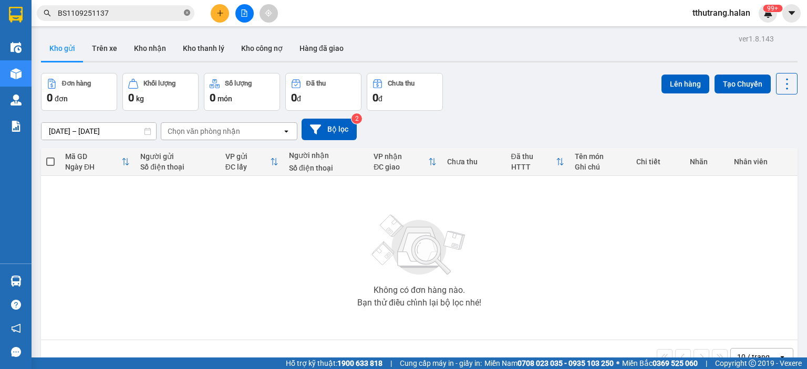
click at [187, 12] on icon "close-circle" at bounding box center [187, 12] width 6 height 6
paste input "0977615567"
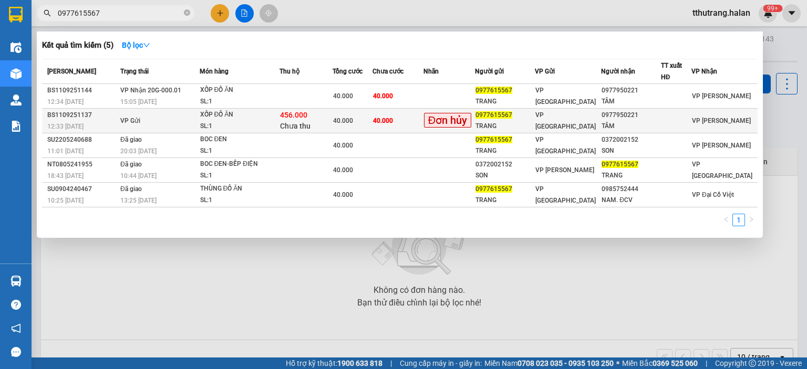
type input "0977615567"
click at [248, 118] on div "XỐP ĐỒ ĂN" at bounding box center [239, 115] width 79 height 12
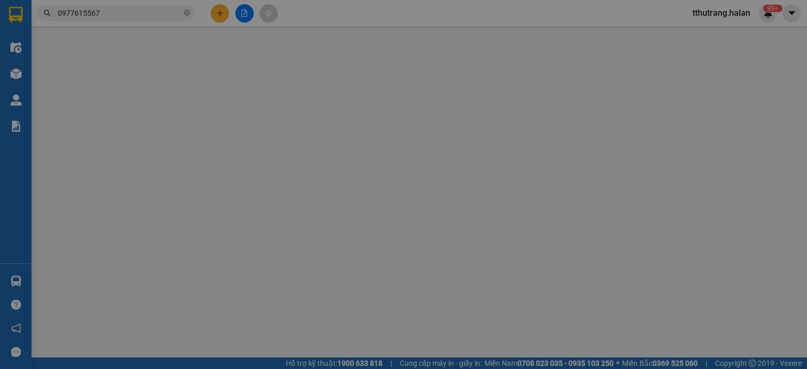
type input "0977615567"
type input "TRANG"
type input "0977950221"
type input "TÂM"
type input "40.000"
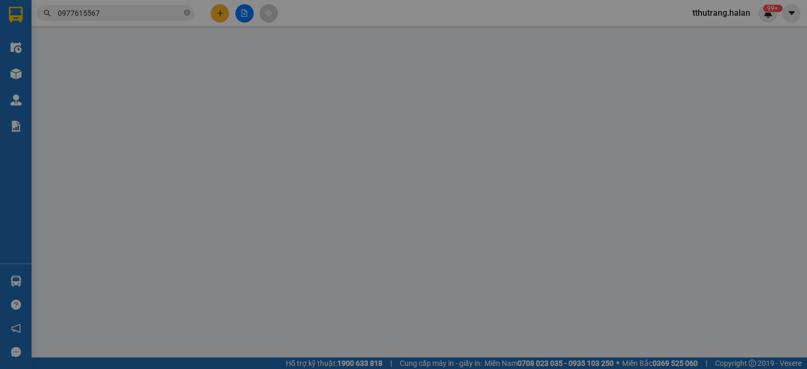
type input "40.000"
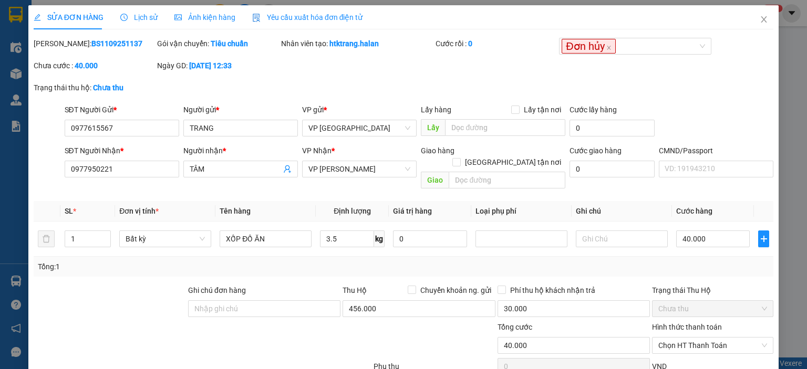
drag, startPoint x: 120, startPoint y: 50, endPoint x: 120, endPoint y: 42, distance: 8.4
click at [120, 49] on div "Mã ĐH: BS1109251137" at bounding box center [94, 49] width 123 height 22
drag, startPoint x: 120, startPoint y: 42, endPoint x: 59, endPoint y: 48, distance: 61.3
click at [59, 48] on div "Mã ĐH: BS1109251137" at bounding box center [94, 44] width 121 height 12
copy b "BS1109251137"
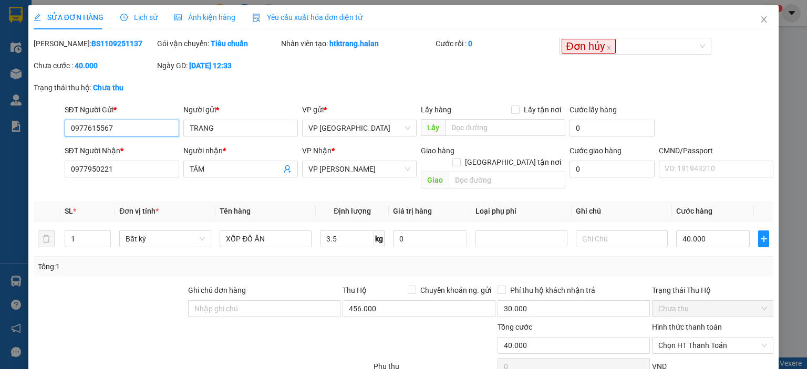
click at [149, 129] on input "0977615567" at bounding box center [122, 128] width 115 height 17
drag, startPoint x: 154, startPoint y: 126, endPoint x: 40, endPoint y: 127, distance: 114.5
click at [40, 126] on div "SĐT Người Gửi * 0977615567 0977615567 Người gửi * TRANG VP gửi * VP [GEOGRAPHIC…" at bounding box center [404, 122] width 742 height 37
drag, startPoint x: 391, startPoint y: 48, endPoint x: 328, endPoint y: 48, distance: 63.0
click at [328, 48] on div "Nhân viên tạo: htktrang.halan" at bounding box center [357, 44] width 152 height 12
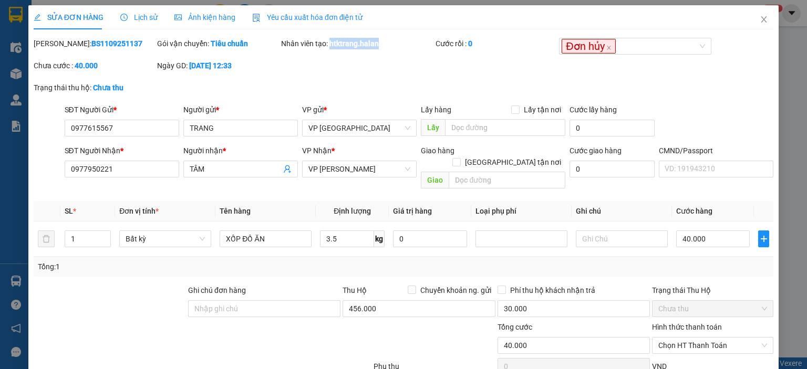
copy b "htktrang.halan"
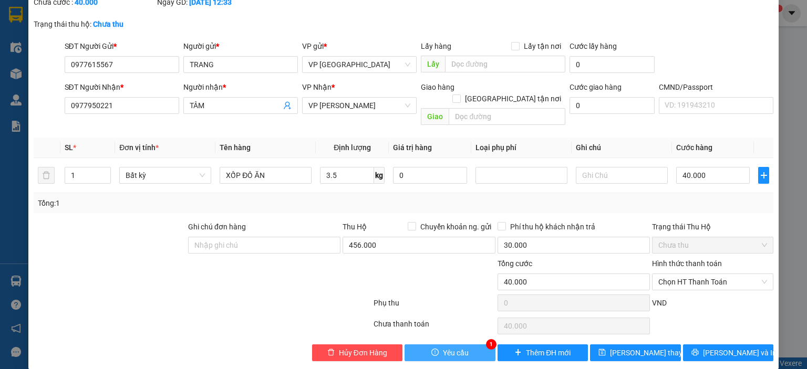
click at [410, 345] on button "Yêu cầu" at bounding box center [450, 353] width 91 height 17
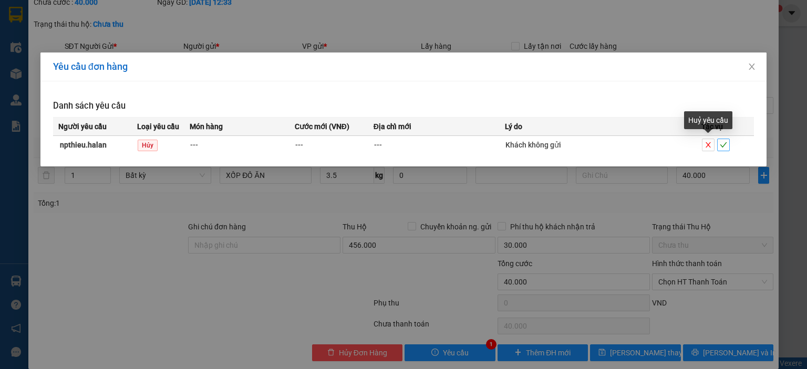
click at [722, 144] on icon "check" at bounding box center [723, 144] width 7 height 7
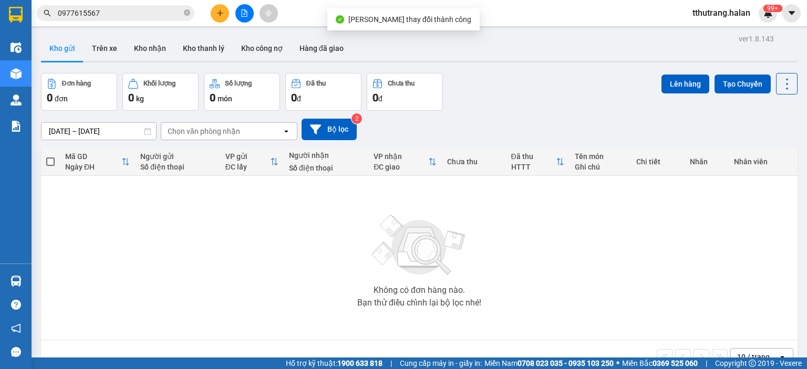
click at [763, 21] on div "tthutrang.halan 99+" at bounding box center [730, 13] width 93 height 18
click at [769, 13] on img at bounding box center [767, 12] width 9 height 9
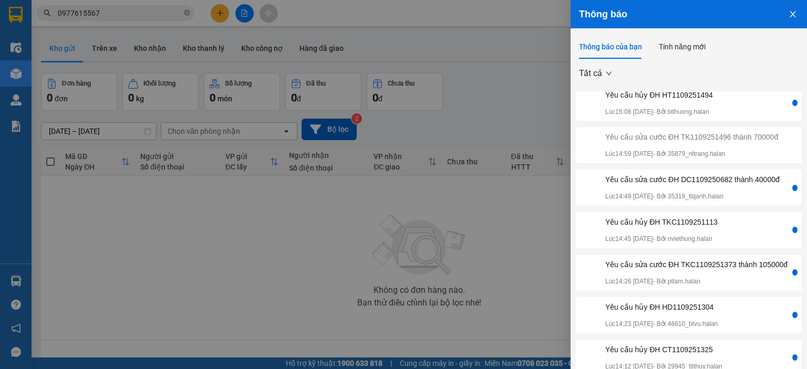
scroll to position [30, 0]
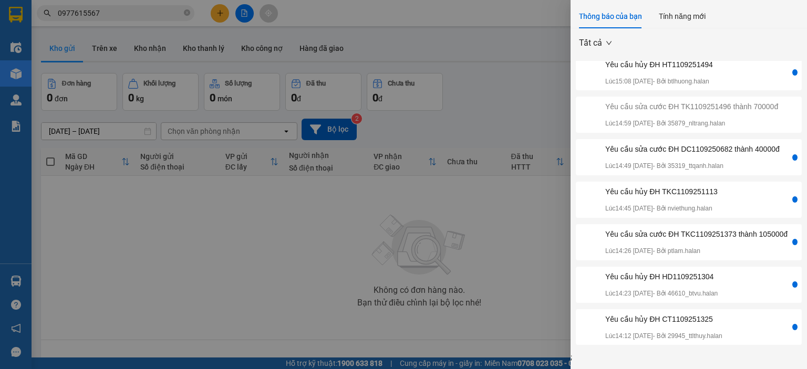
click at [703, 230] on div "Yêu cầu sửa cước ĐH TKC1109251373 thành 105000đ" at bounding box center [696, 235] width 182 height 12
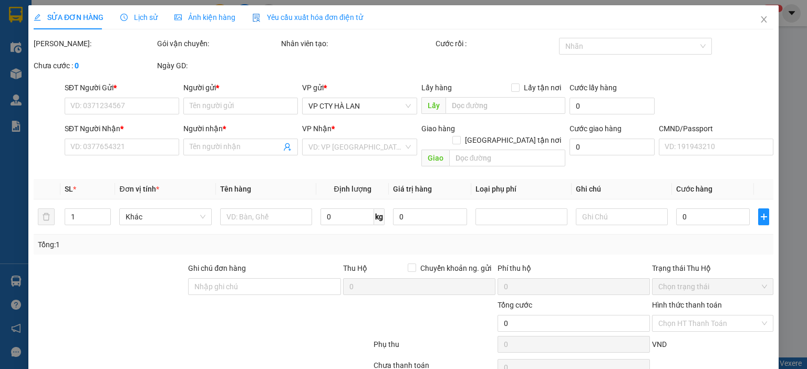
type input "0936373761"
type input "trung"
type input "0988577881"
type input "THIỆU"
type input "40.000"
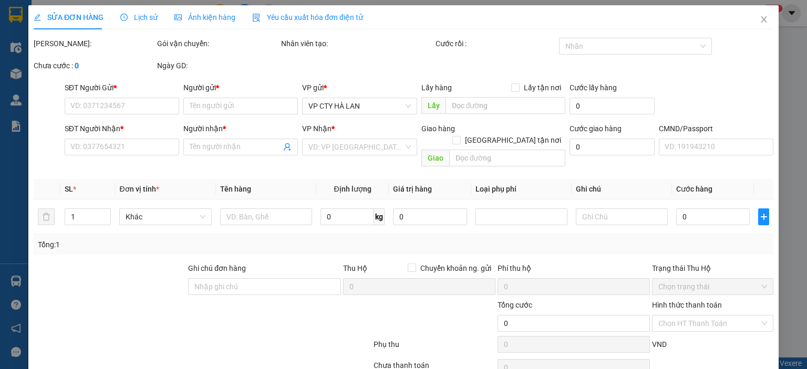
type input "40.000"
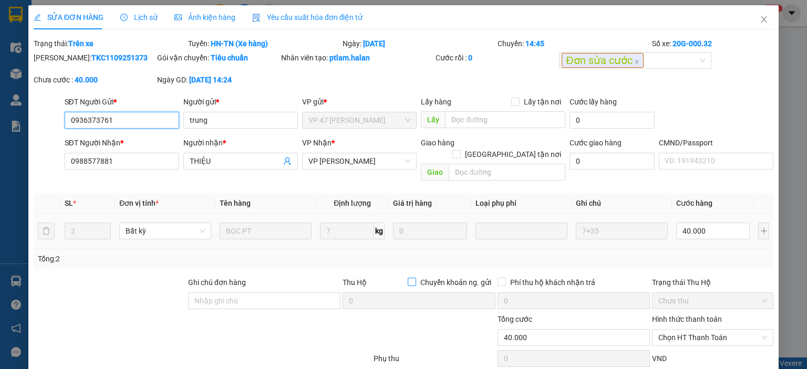
scroll to position [56, 0]
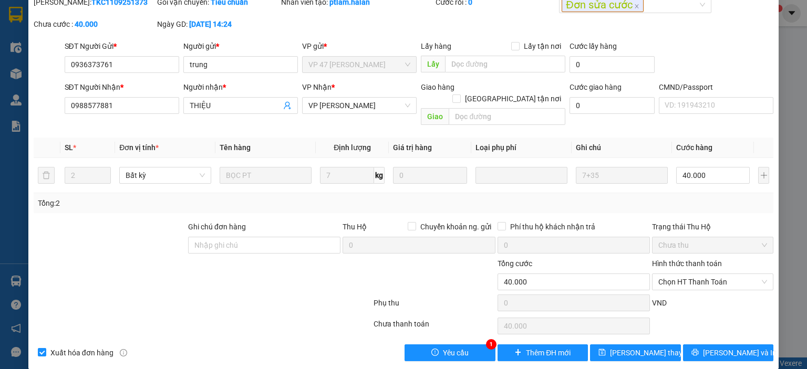
click at [440, 328] on div "Total Paid Fee 0 Total UnPaid Fee 40.000 Cash Collection Total Fee Trạng thái: …" at bounding box center [404, 171] width 740 height 379
click at [437, 345] on button "Yêu cầu" at bounding box center [450, 353] width 91 height 17
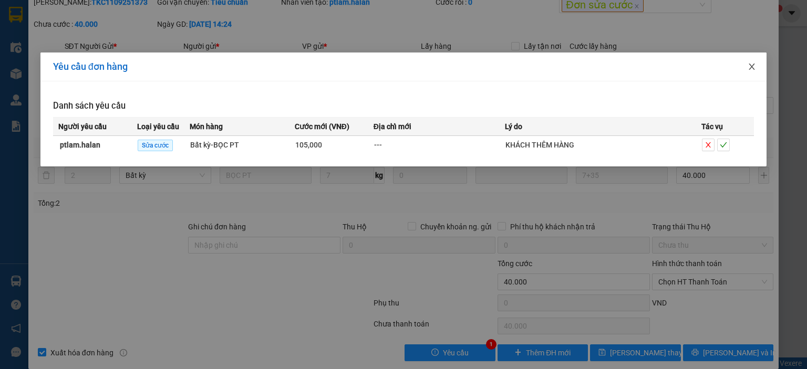
click at [752, 66] on icon "close" at bounding box center [752, 67] width 8 height 8
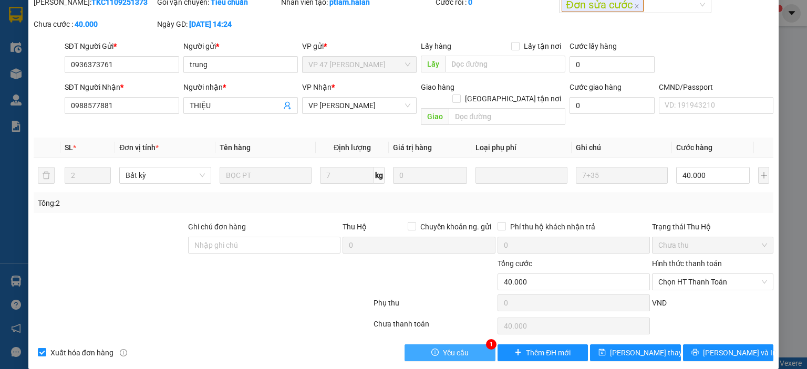
scroll to position [0, 0]
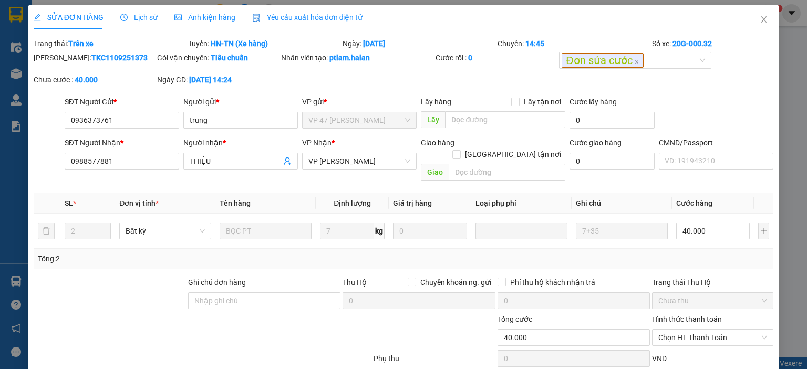
drag, startPoint x: 133, startPoint y: 54, endPoint x: 60, endPoint y: 60, distance: 73.3
click at [60, 60] on div "[PERSON_NAME]: TKC1109251373" at bounding box center [94, 58] width 121 height 12
copy b "TKC1109251373"
click at [366, 71] on div "Nhân viên tạo: ptlam.halan" at bounding box center [357, 63] width 154 height 22
drag, startPoint x: 374, startPoint y: 60, endPoint x: 326, endPoint y: 60, distance: 47.8
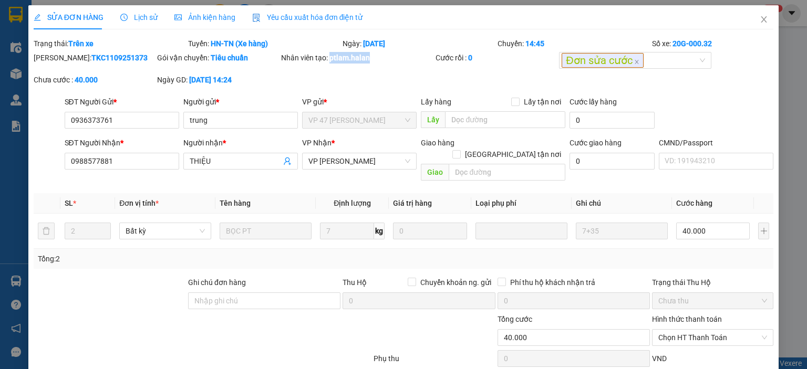
click at [326, 60] on div "Nhân viên tạo: ptlam.halan" at bounding box center [357, 58] width 152 height 12
copy b "ptlam.halan"
drag, startPoint x: 139, startPoint y: 123, endPoint x: 46, endPoint y: 123, distance: 92.5
click at [46, 123] on div "SĐT Người Gửi * 0936373761 0936373761 Người gửi * trung VP gửi * VP 47 [PERSON_…" at bounding box center [404, 114] width 742 height 37
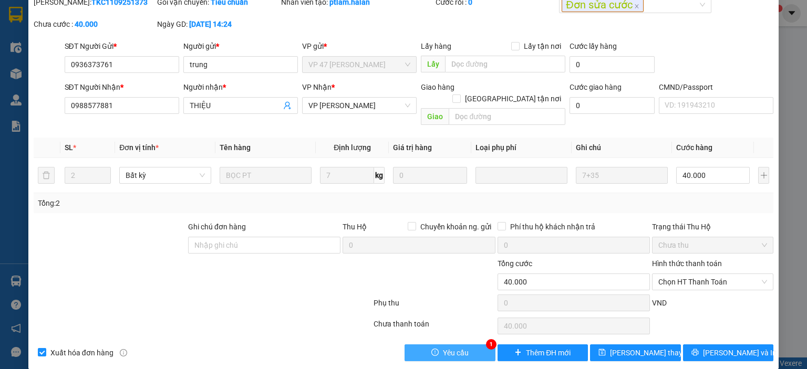
click at [467, 345] on button "Yêu cầu" at bounding box center [450, 353] width 91 height 17
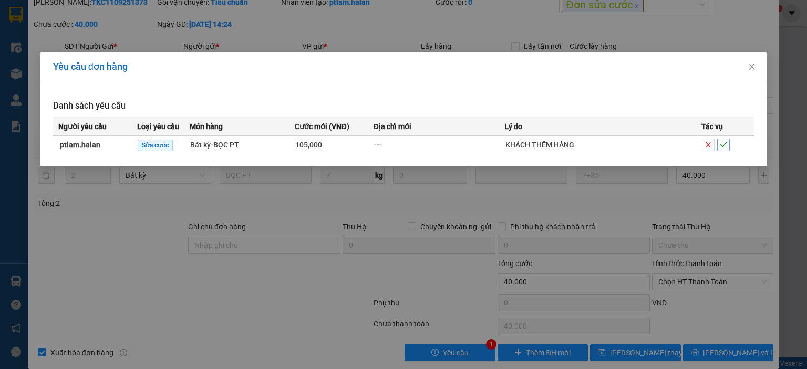
click at [726, 142] on icon "check" at bounding box center [723, 144] width 7 height 5
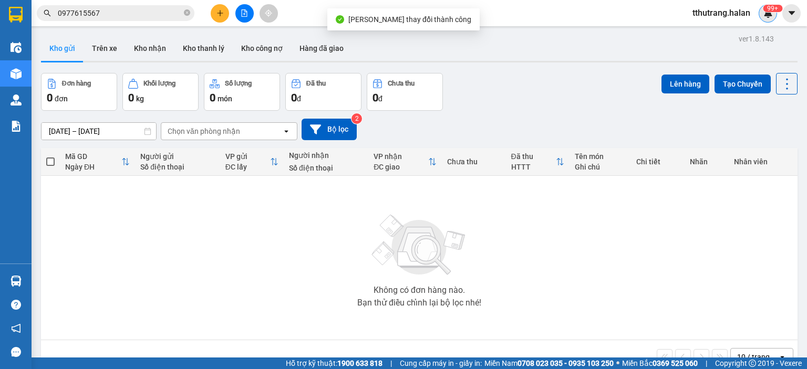
click at [770, 11] on sup "99+" at bounding box center [772, 8] width 19 height 7
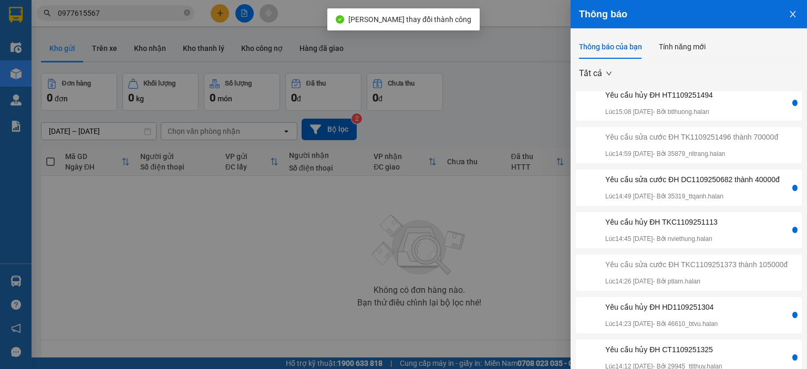
scroll to position [30, 0]
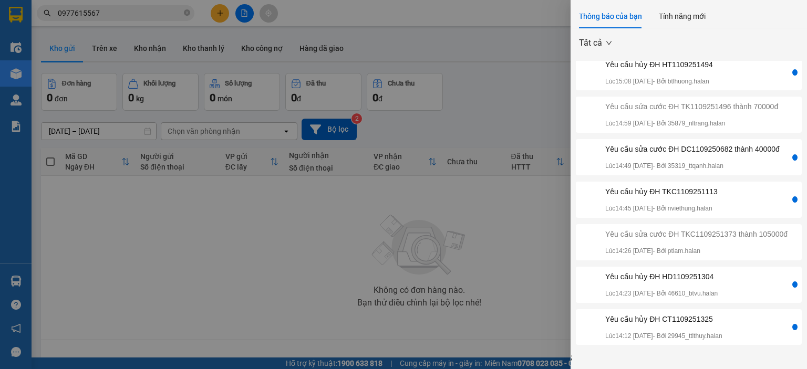
click at [698, 143] on div "Yêu cầu sửa cước ĐH DC1109250682 thành 40000đ" at bounding box center [692, 149] width 174 height 12
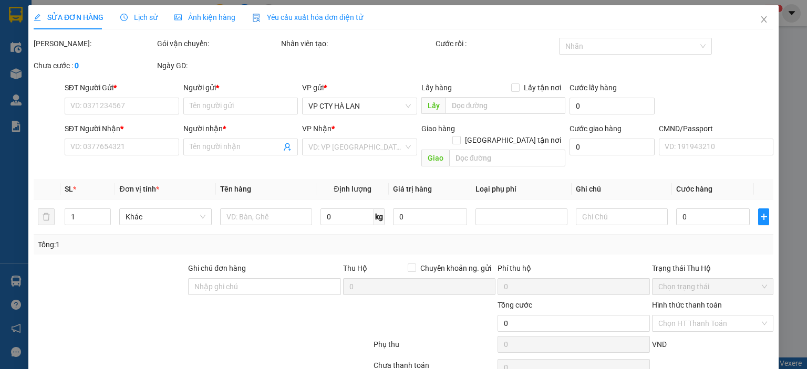
type input "0989467826"
type input "MINH"
type input "0979962239"
type input "HIỀN"
type input "40.000"
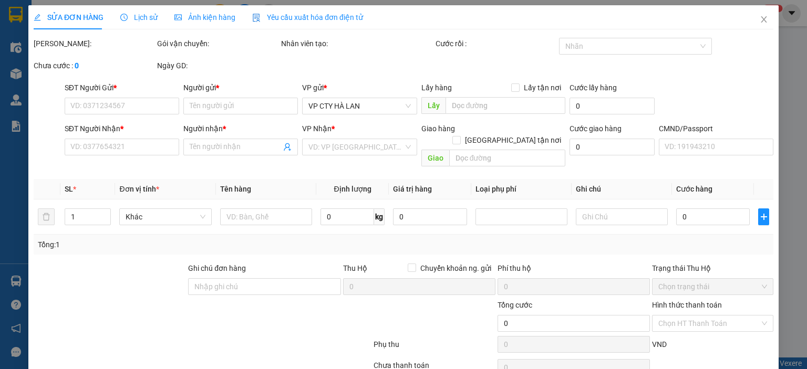
type input "40.000"
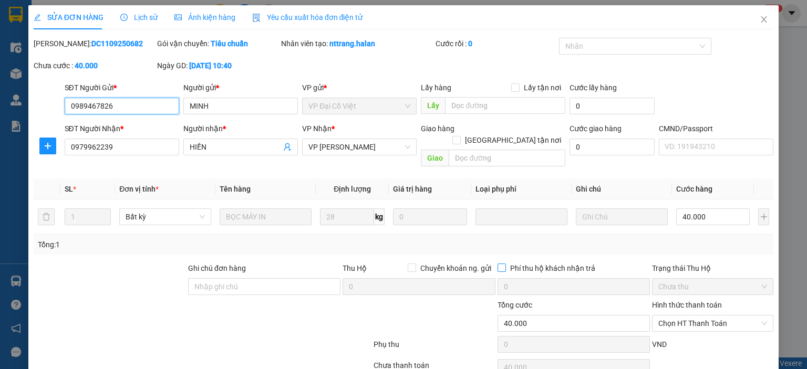
scroll to position [42, 0]
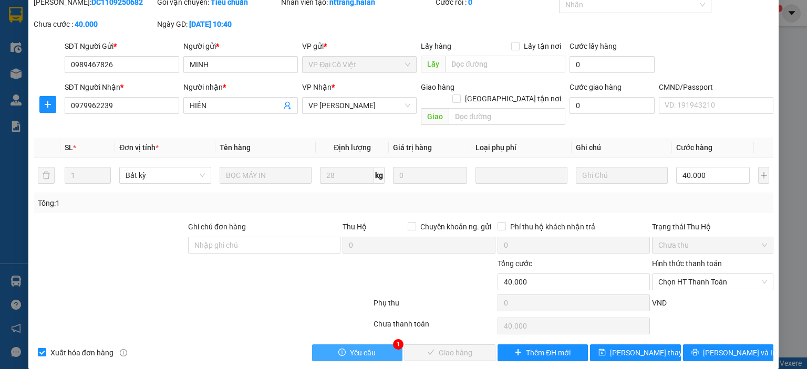
click at [369, 347] on span "Yêu cầu" at bounding box center [363, 353] width 26 height 12
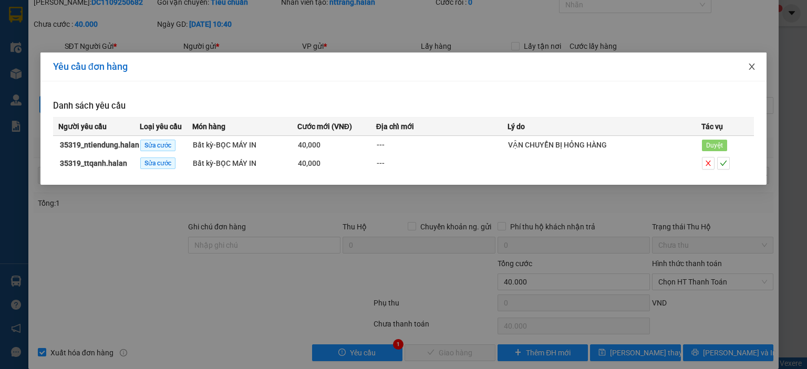
click at [746, 67] on span "Close" at bounding box center [751, 67] width 29 height 29
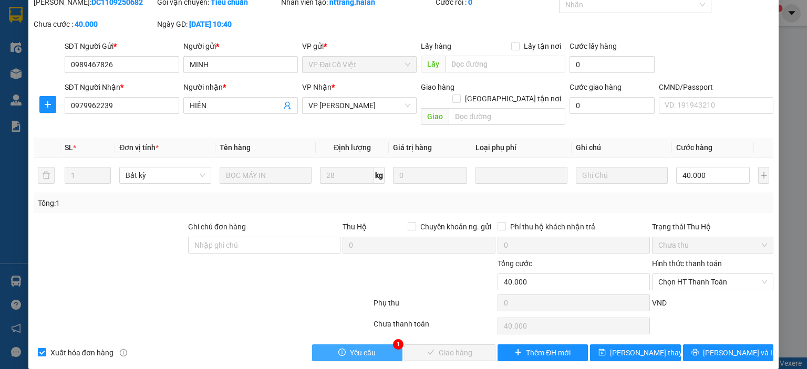
scroll to position [0, 0]
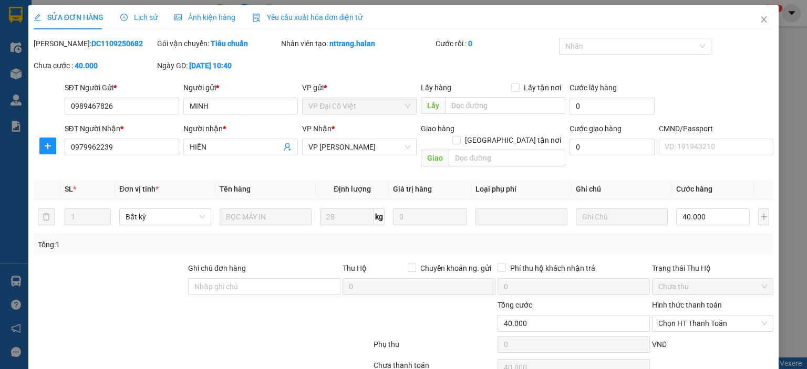
click at [779, 50] on div "SỬA ĐƠN HÀNG Lịch sử Ảnh kiện hàng Yêu cầu xuất hóa đơn điện tử Total Paid Fee …" at bounding box center [403, 184] width 807 height 369
click at [760, 18] on icon "close" at bounding box center [764, 19] width 8 height 8
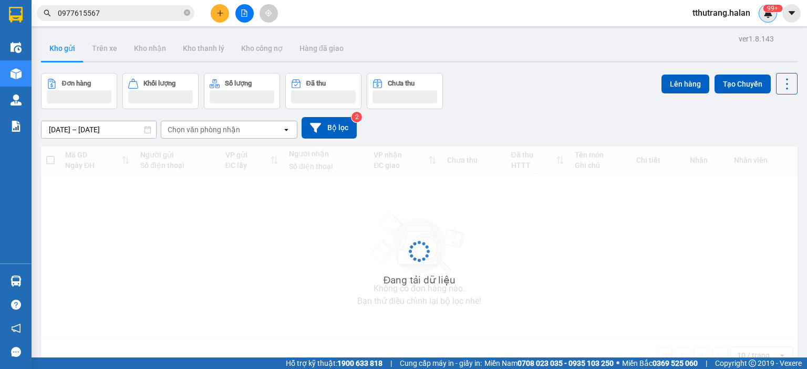
click at [769, 16] on img at bounding box center [767, 12] width 9 height 9
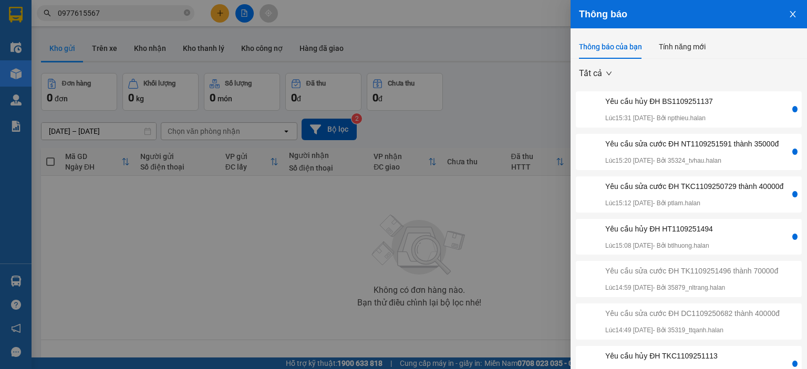
click at [692, 192] on div "Yêu cầu sửa cước ĐH TKC1109250729 thành 40000đ" at bounding box center [694, 187] width 178 height 12
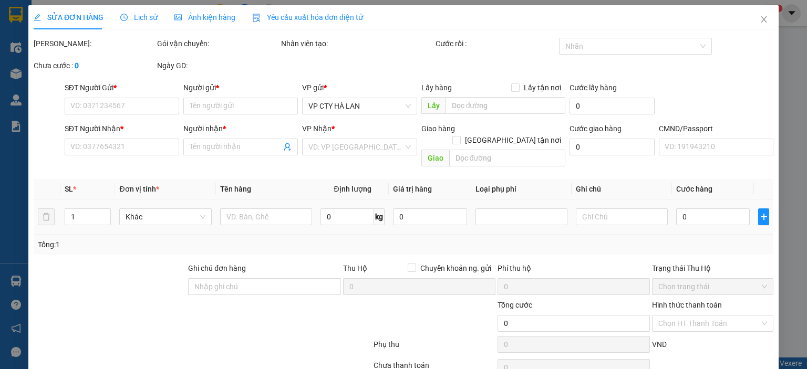
type input "0911410222"
type input "THỦY"
type input "0985772619"
type input "thiện SC"
type input "50.000"
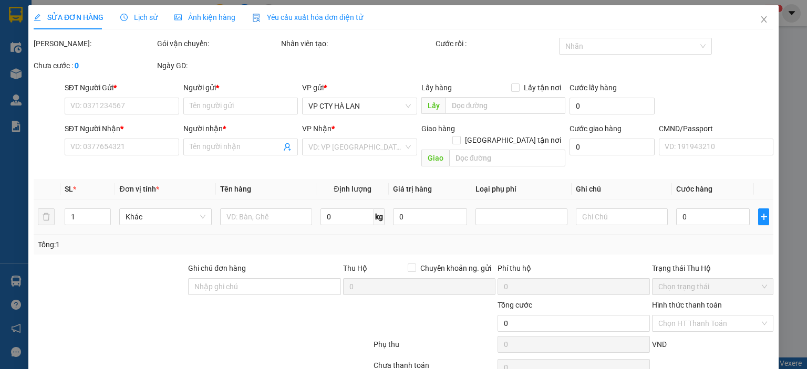
type input "50.000"
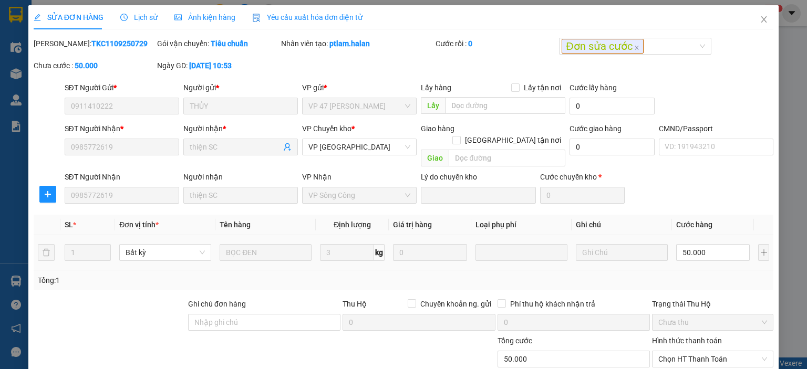
scroll to position [77, 0]
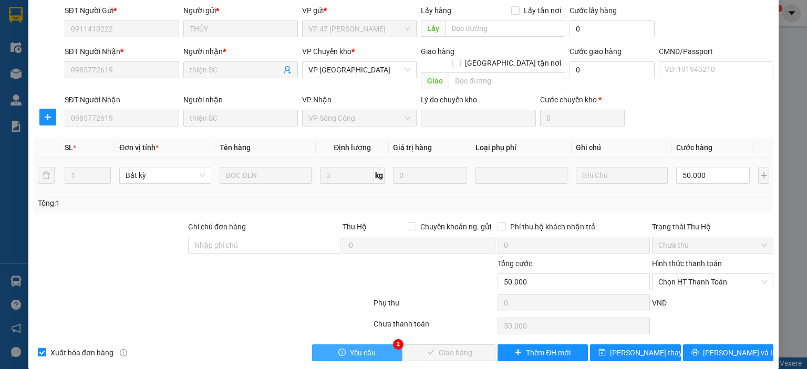
click at [368, 347] on span "Yêu cầu" at bounding box center [363, 353] width 26 height 12
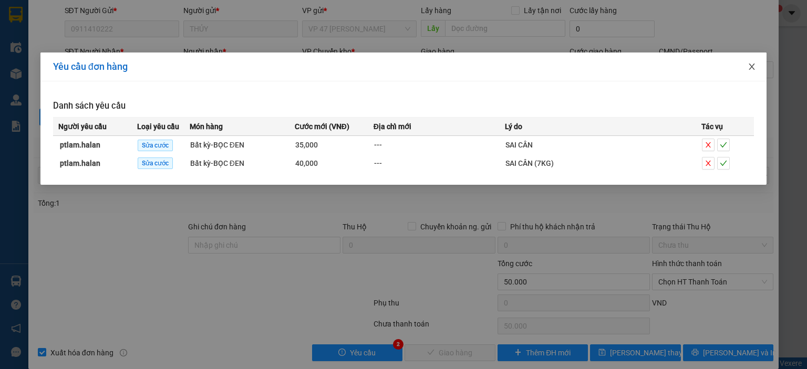
click at [754, 65] on icon "close" at bounding box center [752, 67] width 6 height 6
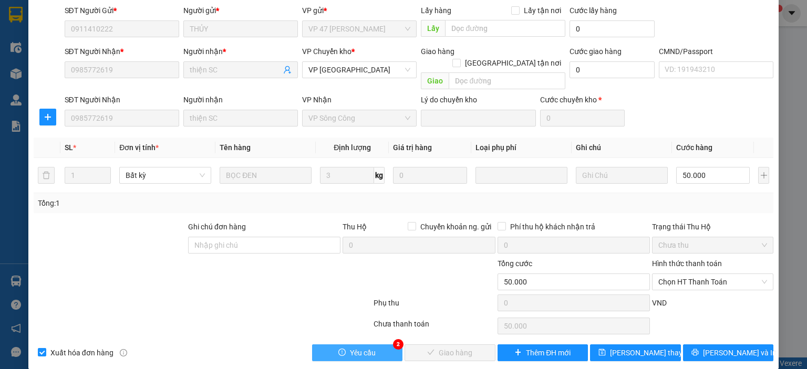
scroll to position [0, 0]
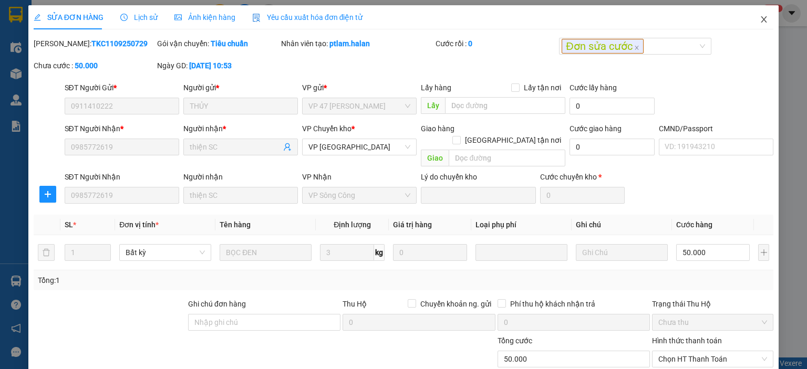
click at [753, 25] on span "Close" at bounding box center [763, 19] width 29 height 29
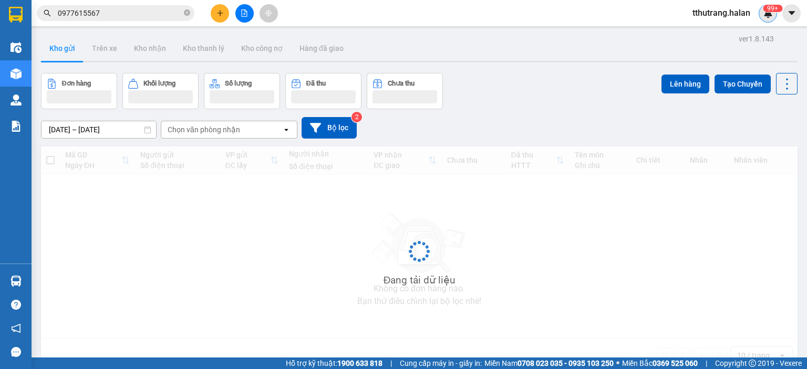
click at [760, 14] on div "99+" at bounding box center [768, 13] width 18 height 18
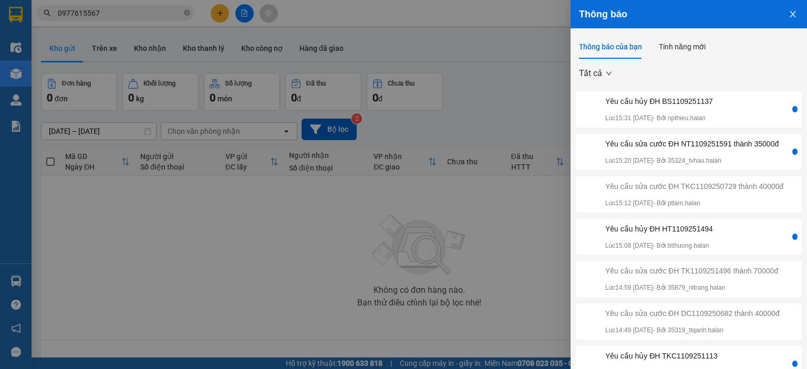
click at [709, 145] on div "Yêu cầu sửa cước ĐH NT1109251591 thành 35000đ" at bounding box center [691, 144] width 173 height 12
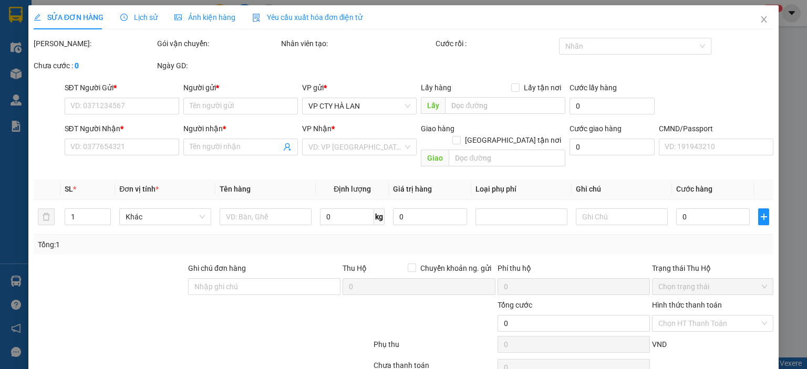
type input "0911519495"
type input "TÙNG"
type input "0392673066"
type input "TRANG"
type input "40.000"
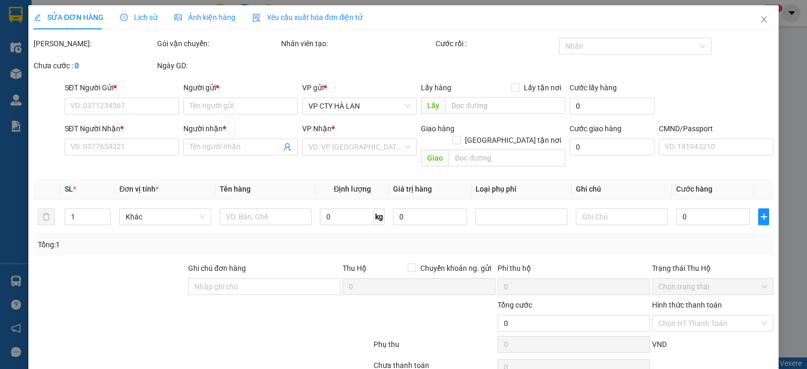
type input "40.000"
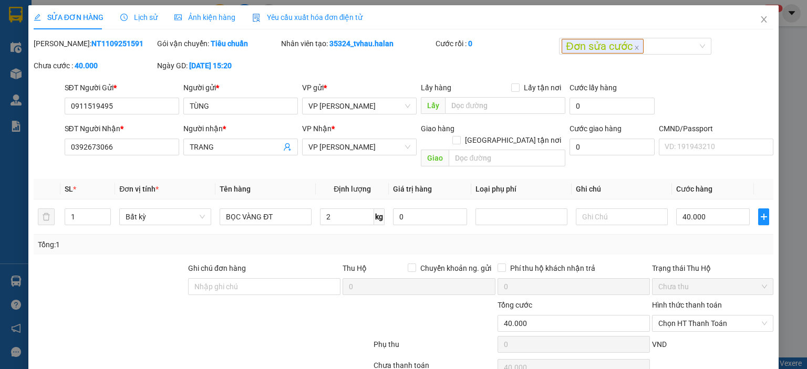
click at [118, 51] on div "[PERSON_NAME]: NT1109251591" at bounding box center [94, 49] width 123 height 22
drag, startPoint x: 119, startPoint y: 43, endPoint x: 60, endPoint y: 43, distance: 58.8
click at [60, 43] on div "[PERSON_NAME]: NT1109251591" at bounding box center [94, 44] width 121 height 12
copy b "NT1109251591"
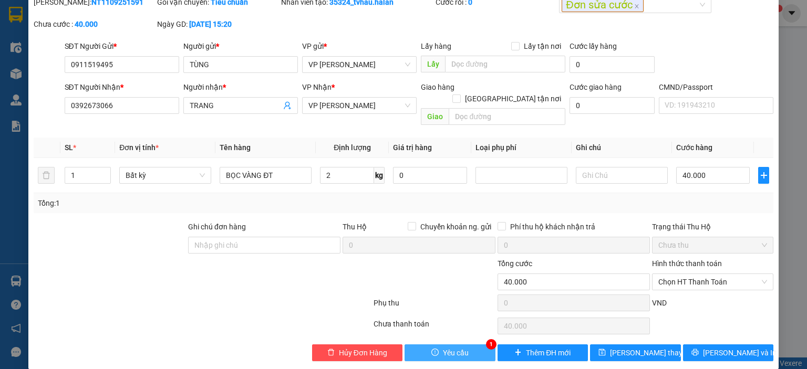
click at [462, 347] on span "Yêu cầu" at bounding box center [456, 353] width 26 height 12
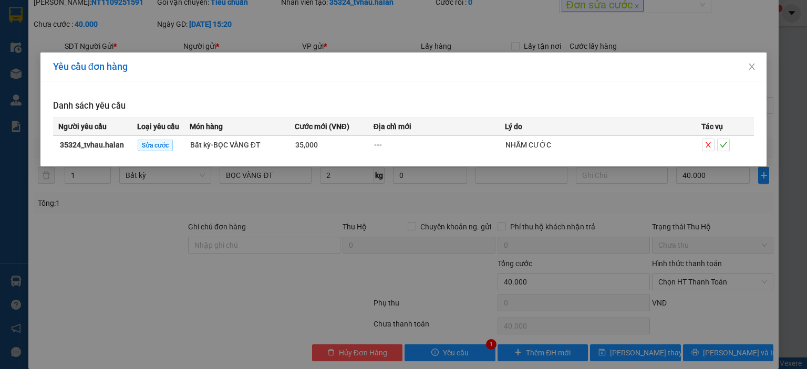
click at [523, 210] on div "Yêu cầu đơn hàng Danh sách yêu cầu Người yêu cầu Loại yêu cầu Món hàng Cước mới…" at bounding box center [403, 184] width 807 height 369
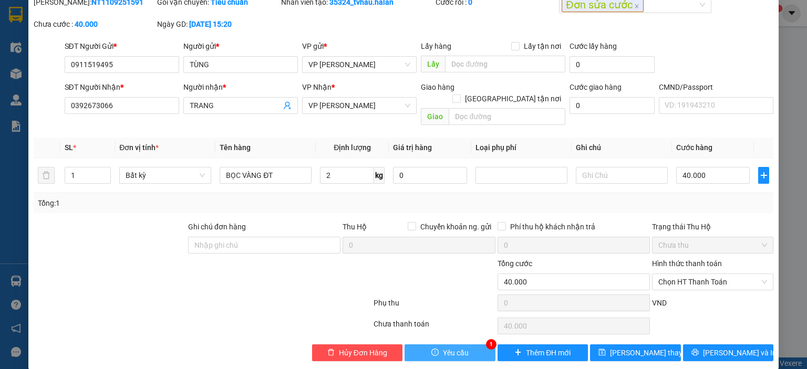
scroll to position [0, 0]
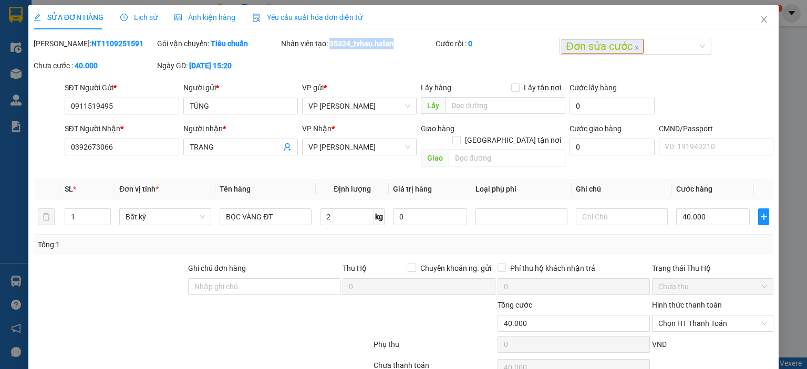
drag, startPoint x: 393, startPoint y: 46, endPoint x: 328, endPoint y: 48, distance: 65.2
click at [328, 48] on div "Nhân viên tạo: 35324_tvhau.halan" at bounding box center [357, 44] width 152 height 12
copy b "35324_tvhau.halan"
drag, startPoint x: 112, startPoint y: 100, endPoint x: 122, endPoint y: 102, distance: 10.1
click at [111, 100] on input "0911519495" at bounding box center [122, 106] width 115 height 17
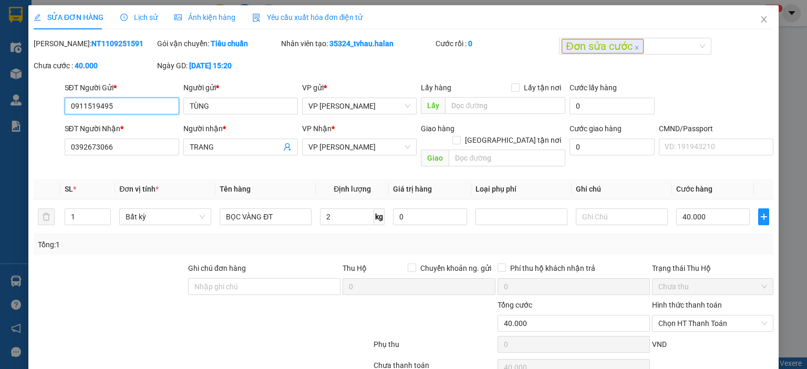
drag, startPoint x: 133, startPoint y: 106, endPoint x: 76, endPoint y: 132, distance: 63.2
click at [55, 112] on div "SĐT Người Gửi * 0911519495 0911519495 Người gửi * TÙNG VP gửi * VP [PERSON_NAME…" at bounding box center [404, 100] width 742 height 37
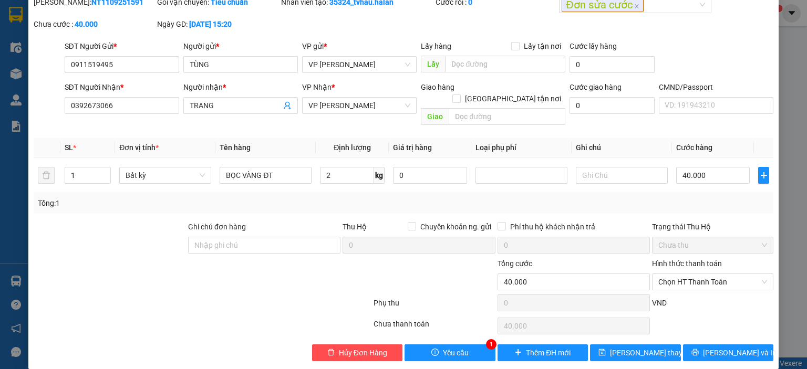
click at [446, 329] on div "Total Paid Fee 0 Total UnPaid Fee 40.000 Cash Collection Total Fee Mã ĐH: NT110…" at bounding box center [404, 178] width 740 height 365
click at [446, 347] on span "Yêu cầu" at bounding box center [456, 353] width 26 height 12
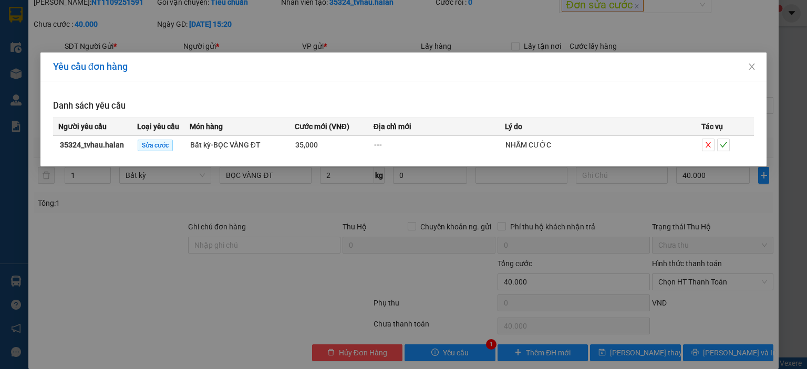
click at [472, 239] on div "Yêu cầu đơn hàng Danh sách yêu cầu Người yêu cầu Loại yêu cầu Món hàng Cước mới…" at bounding box center [403, 184] width 807 height 369
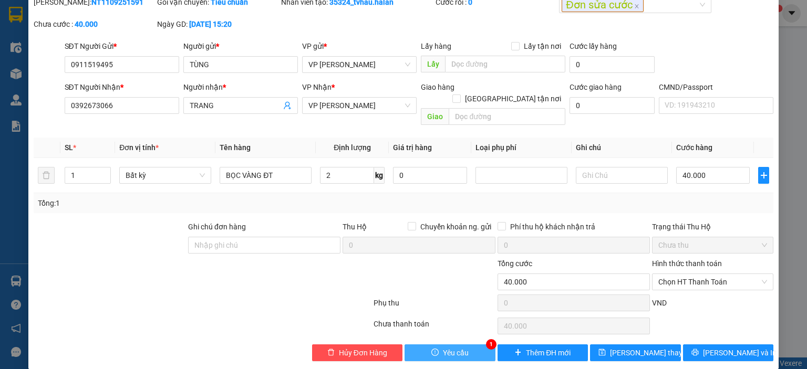
click at [443, 347] on span "Yêu cầu" at bounding box center [456, 353] width 26 height 12
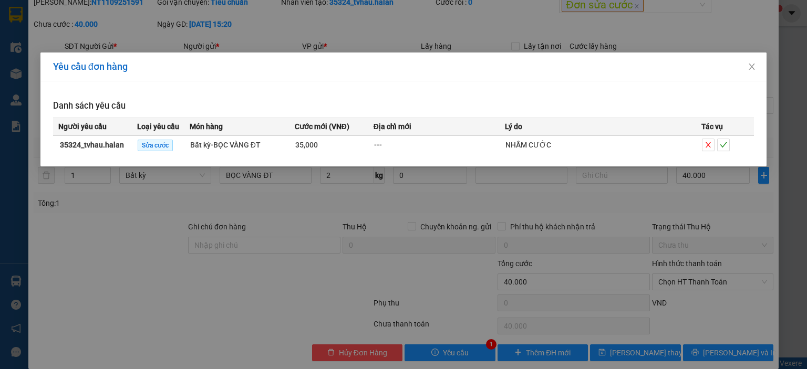
click at [721, 152] on td at bounding box center [727, 145] width 53 height 18
click at [722, 142] on icon "check" at bounding box center [723, 144] width 7 height 7
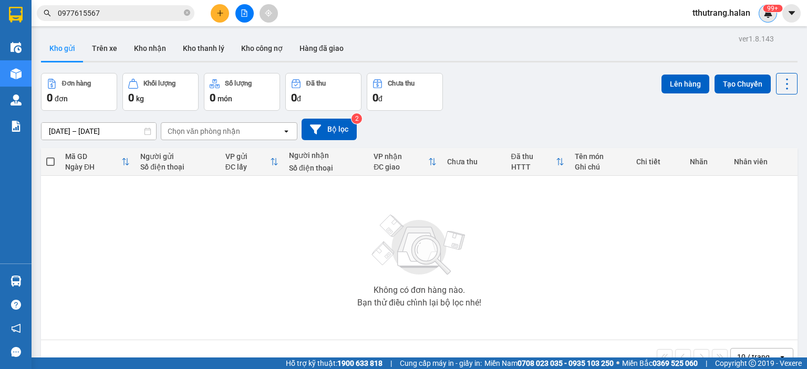
click at [764, 14] on img at bounding box center [767, 12] width 9 height 9
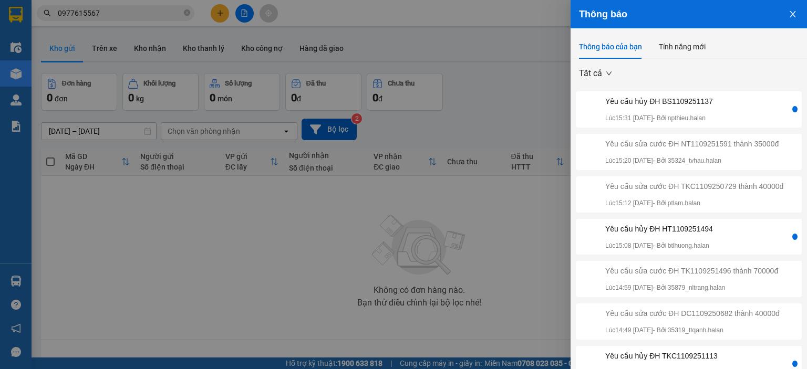
click at [706, 192] on div "Yêu cầu sửa cước ĐH TKC1109250729 thành 40000đ" at bounding box center [694, 187] width 178 height 12
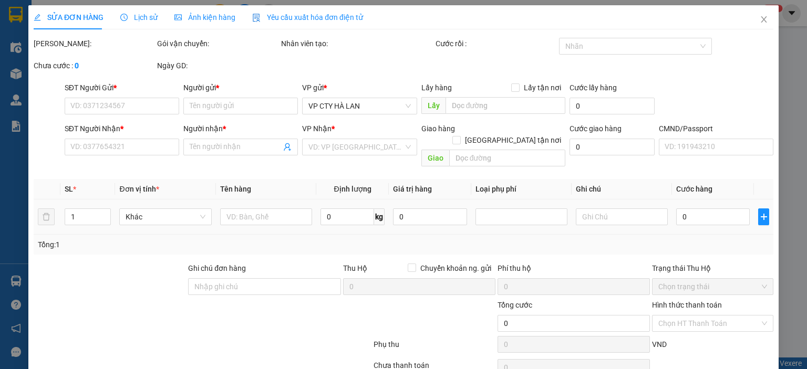
type input "0911410222"
type input "THỦY"
type input "0985772619"
type input "thiện SC"
type input "50.000"
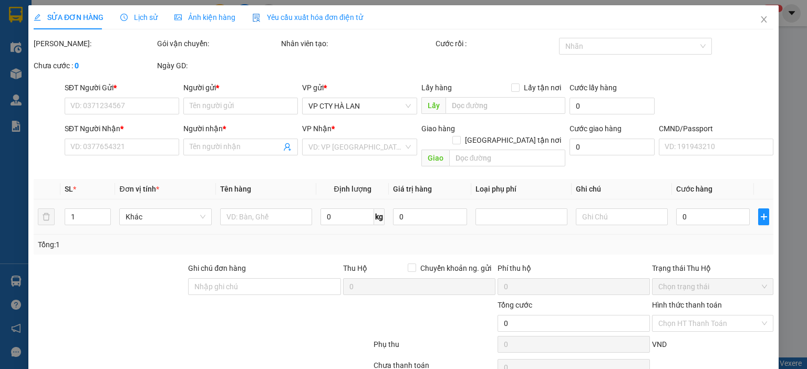
type input "50.000"
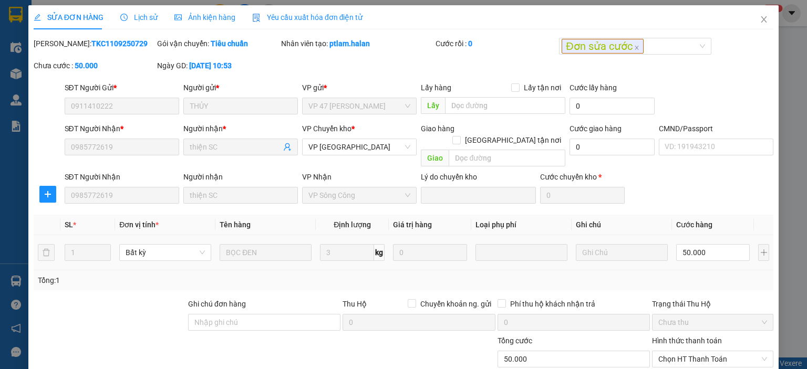
scroll to position [77, 0]
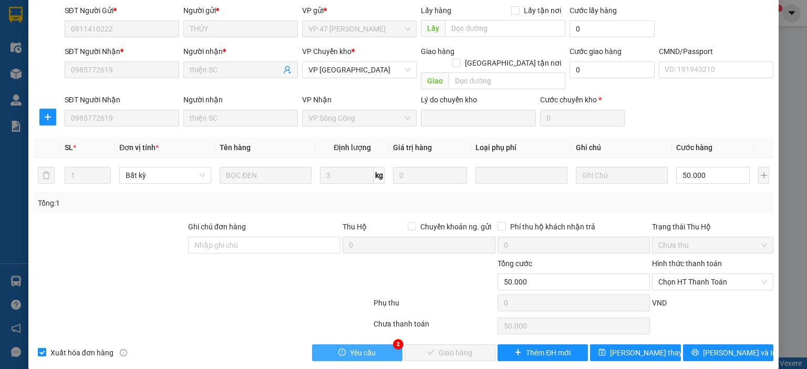
click at [360, 348] on button "Yêu cầu" at bounding box center [357, 353] width 91 height 17
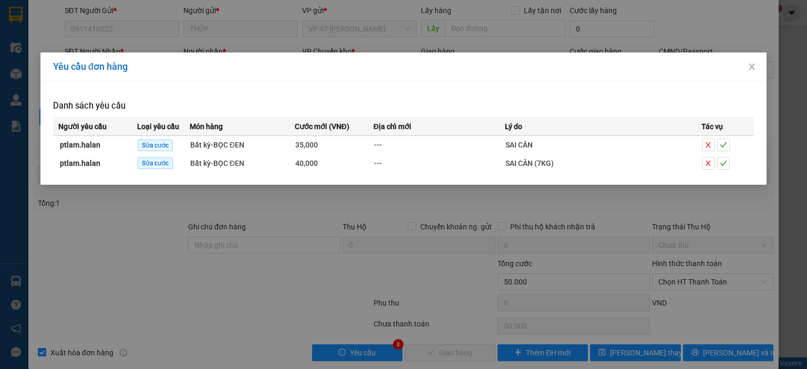
click at [341, 245] on div "Yêu cầu đơn hàng Danh sách yêu cầu Người yêu cầu Loại yêu cầu Món hàng Cước mới…" at bounding box center [403, 184] width 807 height 369
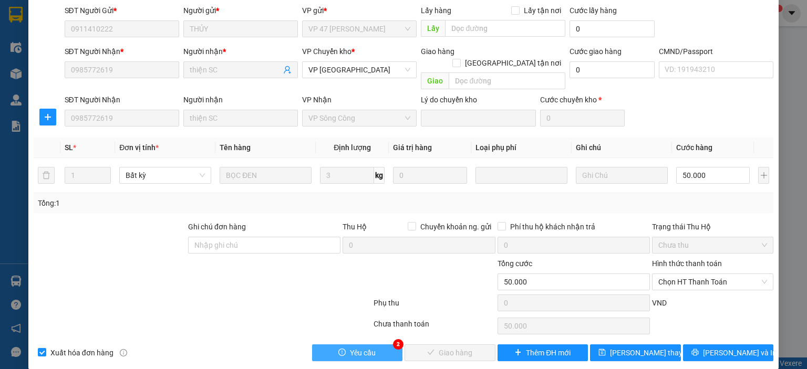
scroll to position [0, 0]
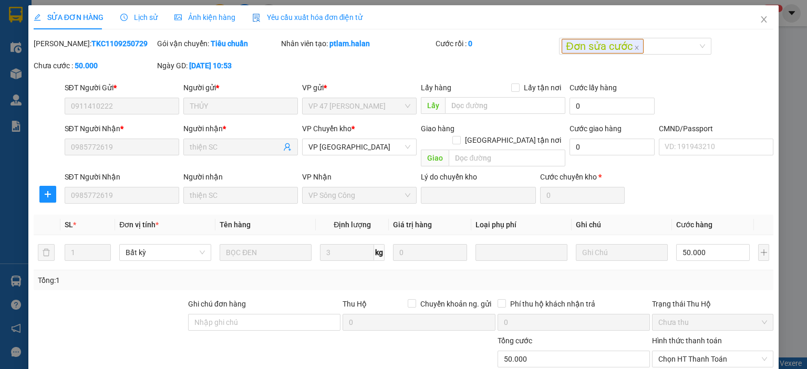
drag, startPoint x: 99, startPoint y: 52, endPoint x: 61, endPoint y: 52, distance: 37.8
click at [61, 52] on div "Mã ĐH: TKC1109250729" at bounding box center [94, 49] width 123 height 22
copy b "TKC1109250729"
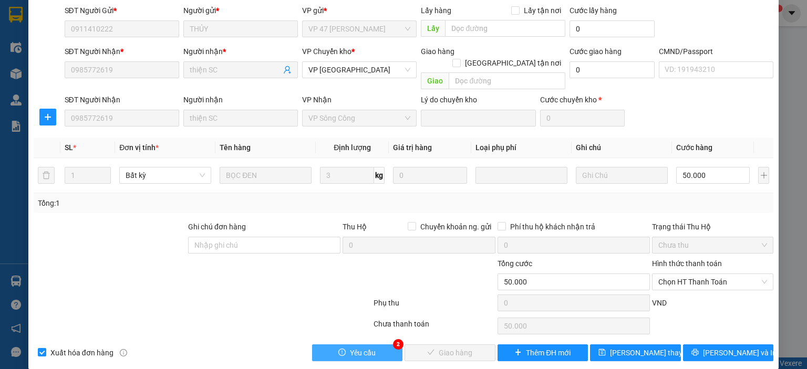
click at [359, 347] on span "Yêu cầu" at bounding box center [363, 353] width 26 height 12
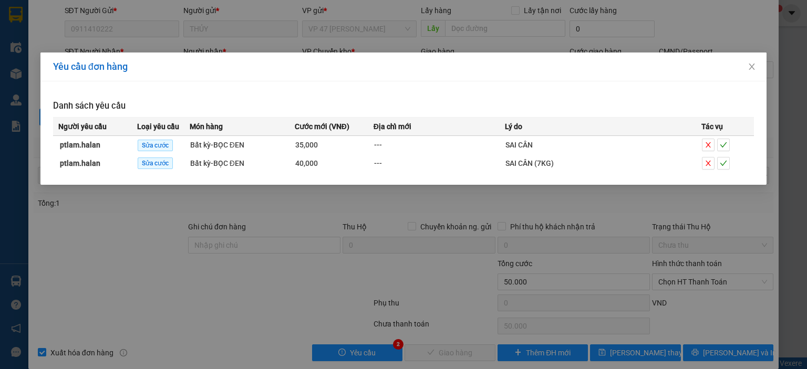
click at [420, 291] on div "Yêu cầu đơn hàng Danh sách yêu cầu Người yêu cầu Loại yêu cầu Món hàng Cước mới…" at bounding box center [403, 184] width 807 height 369
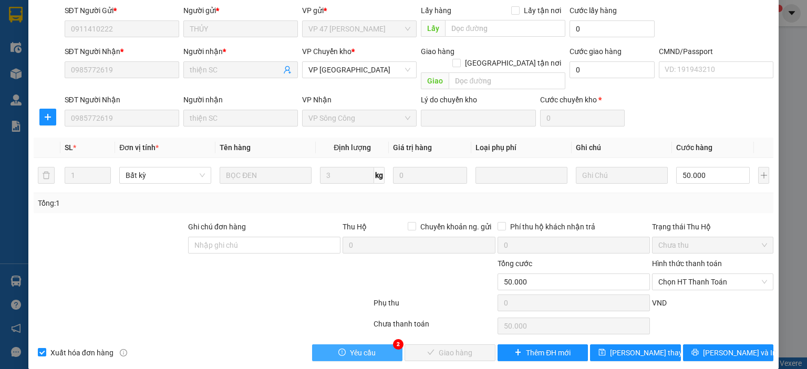
click at [379, 345] on button "Yêu cầu" at bounding box center [357, 353] width 91 height 17
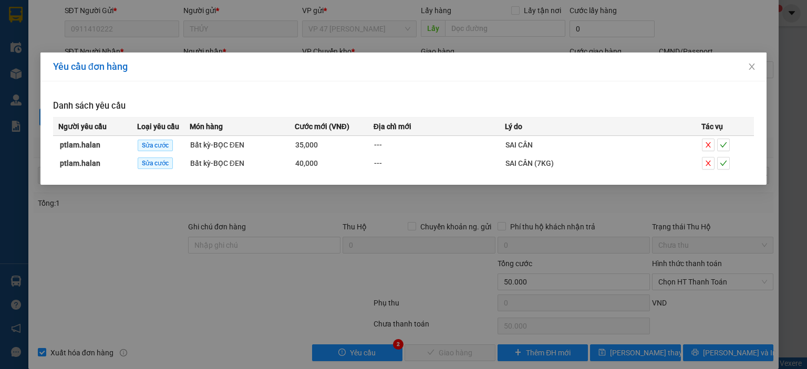
click at [326, 237] on div "Yêu cầu đơn hàng Danh sách yêu cầu Người yêu cầu Loại yêu cầu Món hàng Cước mới…" at bounding box center [403, 184] width 807 height 369
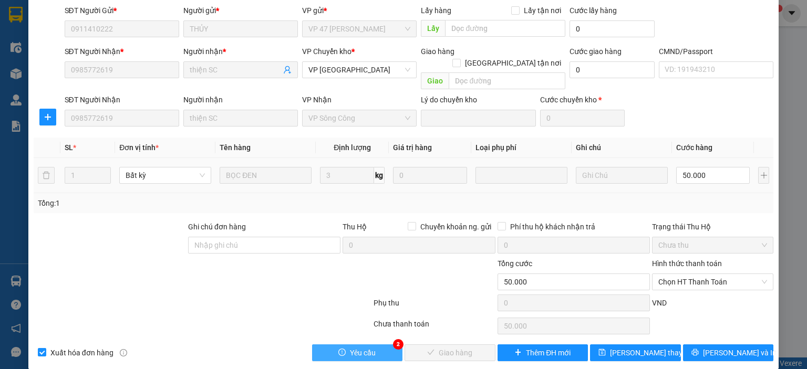
scroll to position [0, 0]
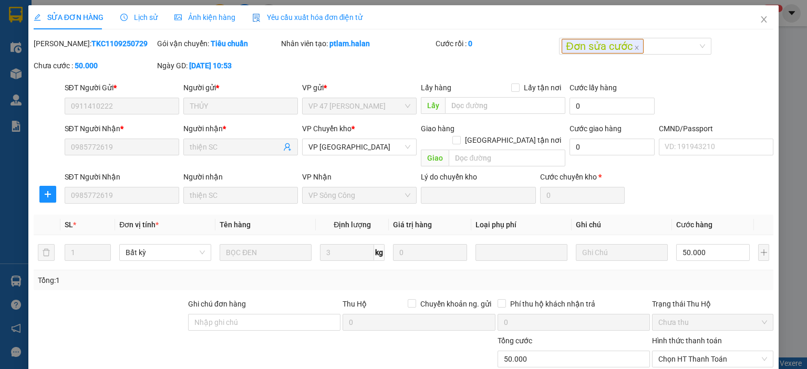
drag, startPoint x: 125, startPoint y: 46, endPoint x: 61, endPoint y: 47, distance: 63.6
click at [61, 47] on div "Mã ĐH: TKC1109250729" at bounding box center [94, 44] width 121 height 12
copy b "TKC1109250729"
drag, startPoint x: 376, startPoint y: 42, endPoint x: 327, endPoint y: 53, distance: 50.7
click at [327, 53] on div "Nhân viên tạo: ptlam.halan" at bounding box center [357, 49] width 154 height 22
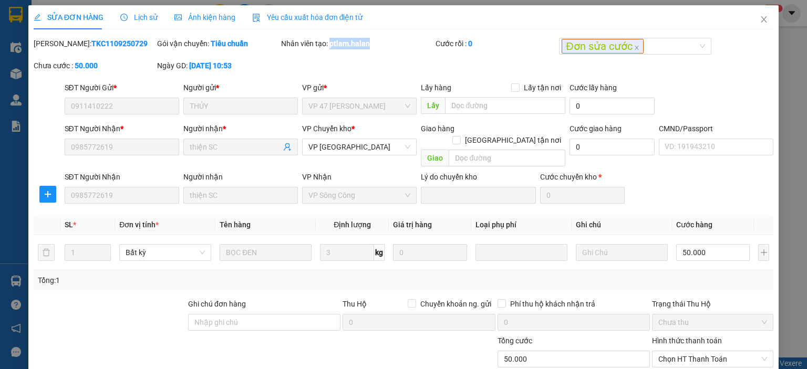
scroll to position [77, 0]
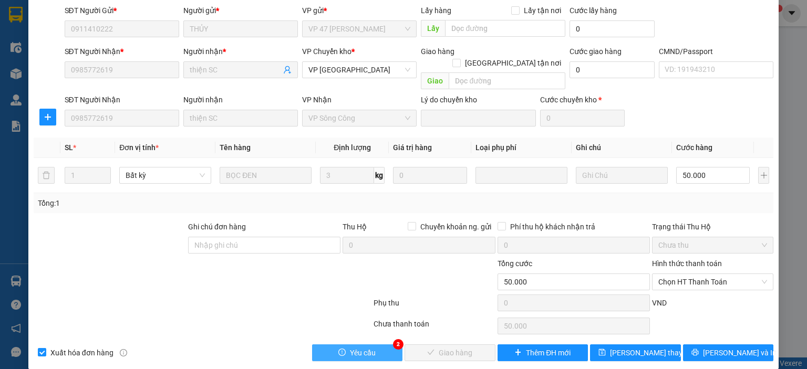
drag, startPoint x: 371, startPoint y: 338, endPoint x: 366, endPoint y: 328, distance: 11.3
click at [371, 347] on span "Yêu cầu" at bounding box center [363, 353] width 26 height 12
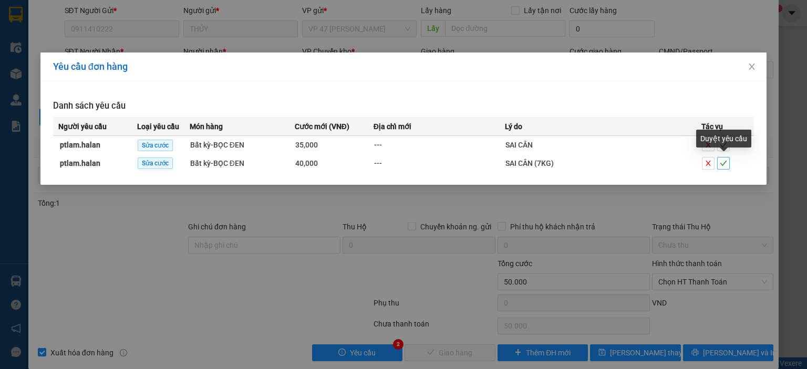
click at [726, 164] on icon "check" at bounding box center [723, 163] width 7 height 7
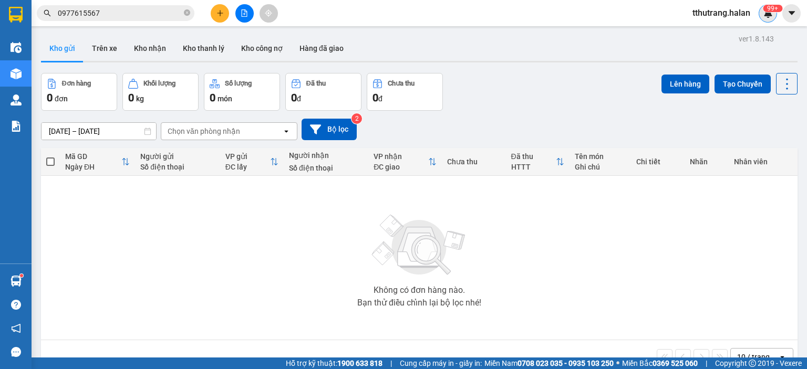
click at [771, 16] on img at bounding box center [767, 12] width 9 height 9
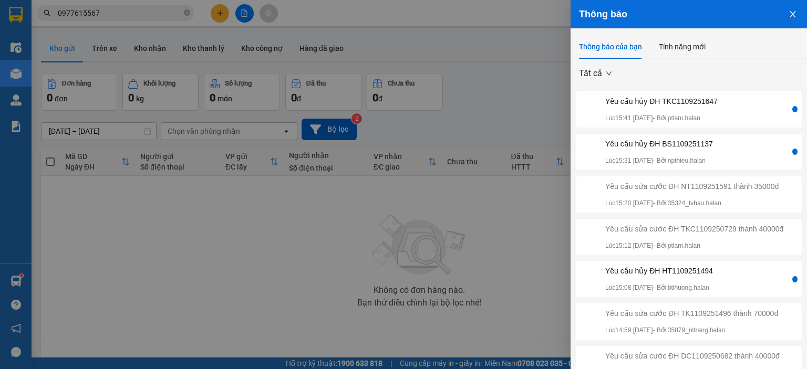
click at [371, 43] on div at bounding box center [403, 184] width 807 height 369
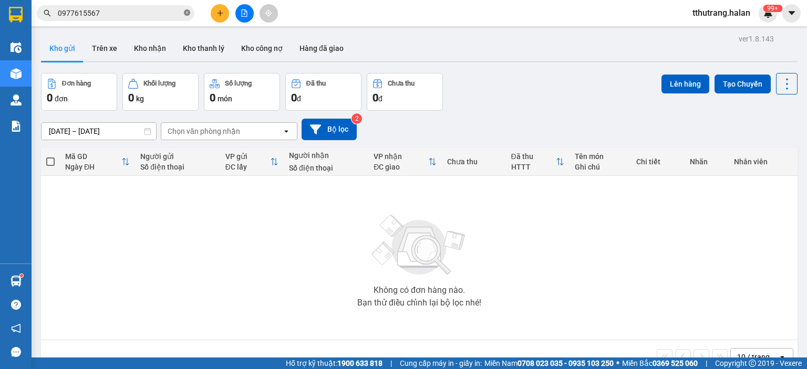
click at [186, 14] on icon "close-circle" at bounding box center [187, 12] width 6 height 6
